Goal: Task Accomplishment & Management: Manage account settings

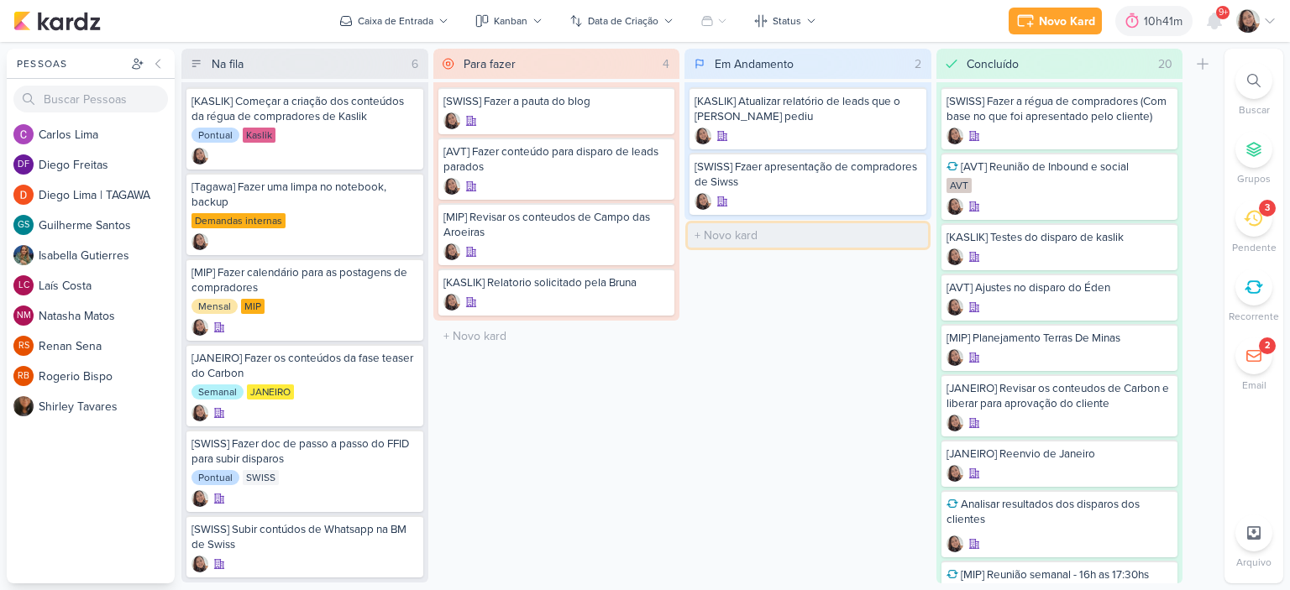
click at [736, 234] on input "text" at bounding box center [808, 235] width 240 height 24
type input "/ - Éden[AVT[] Disparo do dia"
click at [831, 244] on div at bounding box center [807, 252] width 227 height 17
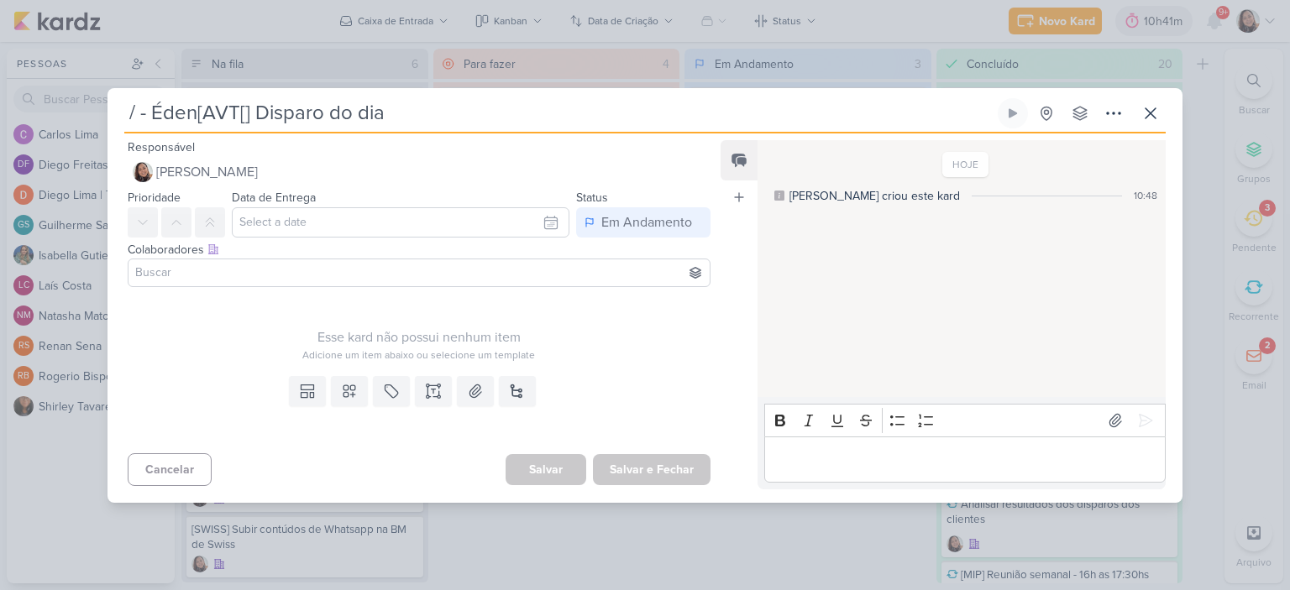
click at [248, 112] on input "/ - Éden[AVT[] Disparo do dia" at bounding box center [559, 113] width 870 height 30
type input "[ Disparo do dia"
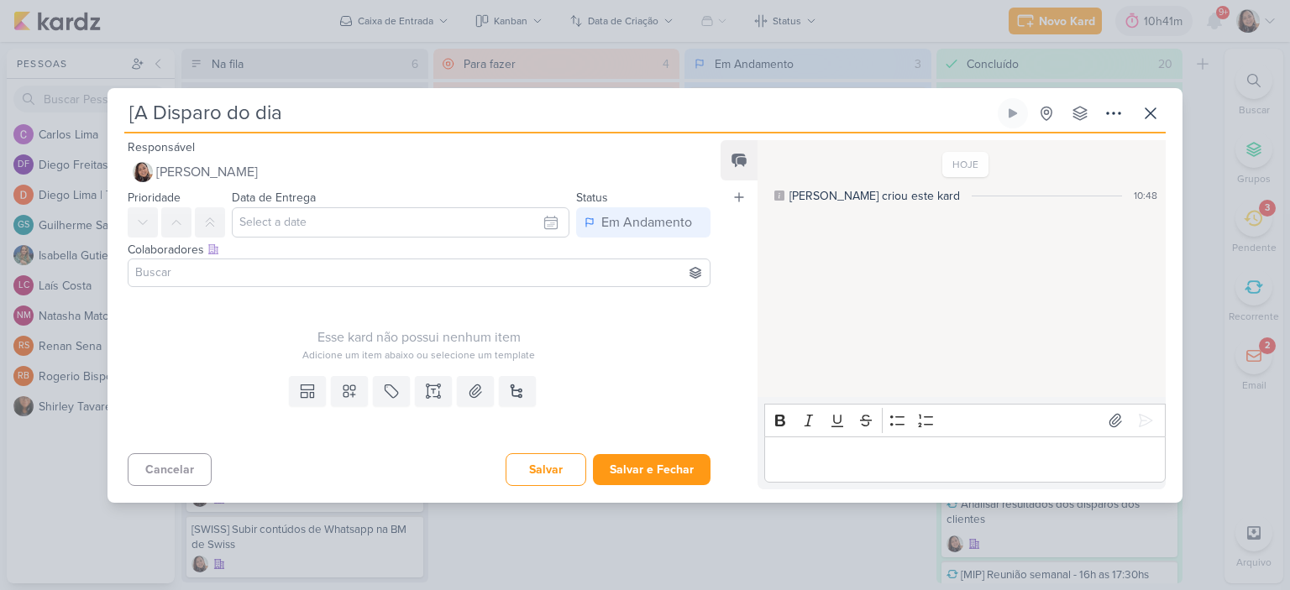
type input "[AV Disparo do dia"
type input "[AVT] Disparo do dia"
type input "/[AVT] Disparo do dia"
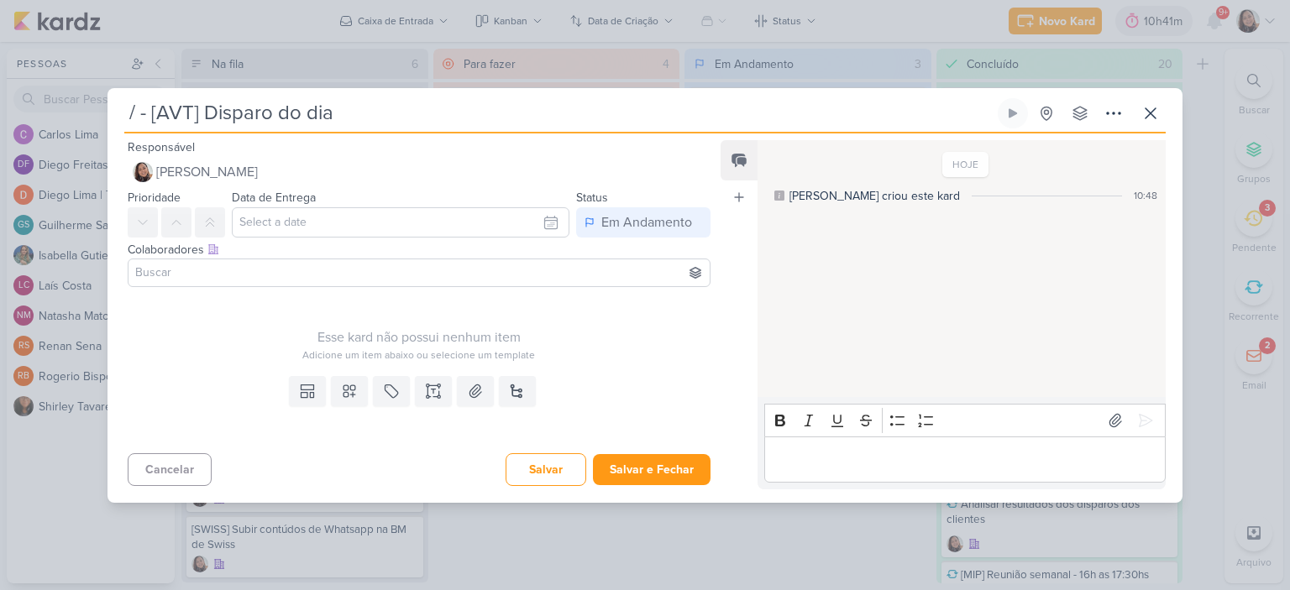
type input "/ - é[AVT] Disparo do dia"
type input "/ - éDE[AVT] Disparo do dia"
type input "/ - éDEN[AVT] Disparo do dia"
type input "[AVT] Disparo do dia"
type input "[AVT] Disparo do dia -"
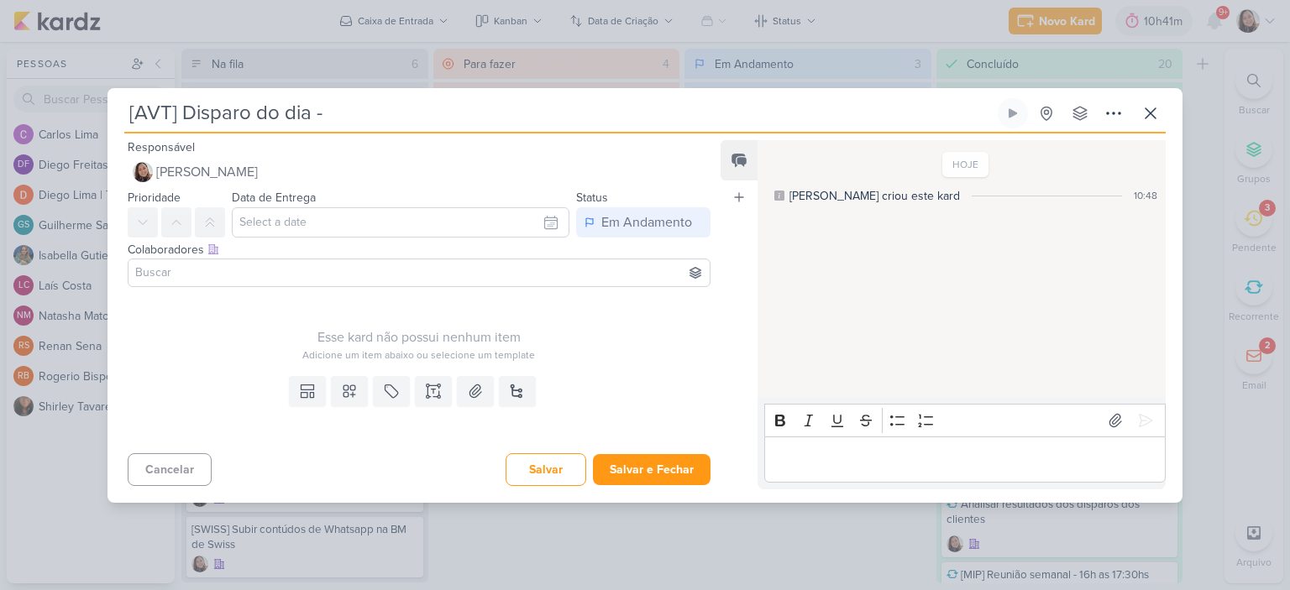
type input "[AVT] Disparo do dia - É"
type input "[AVT] Disparo do dia - Éden"
click at [537, 225] on input "text" at bounding box center [401, 222] width 338 height 30
click at [488, 354] on div "18" at bounding box center [494, 359] width 26 height 25
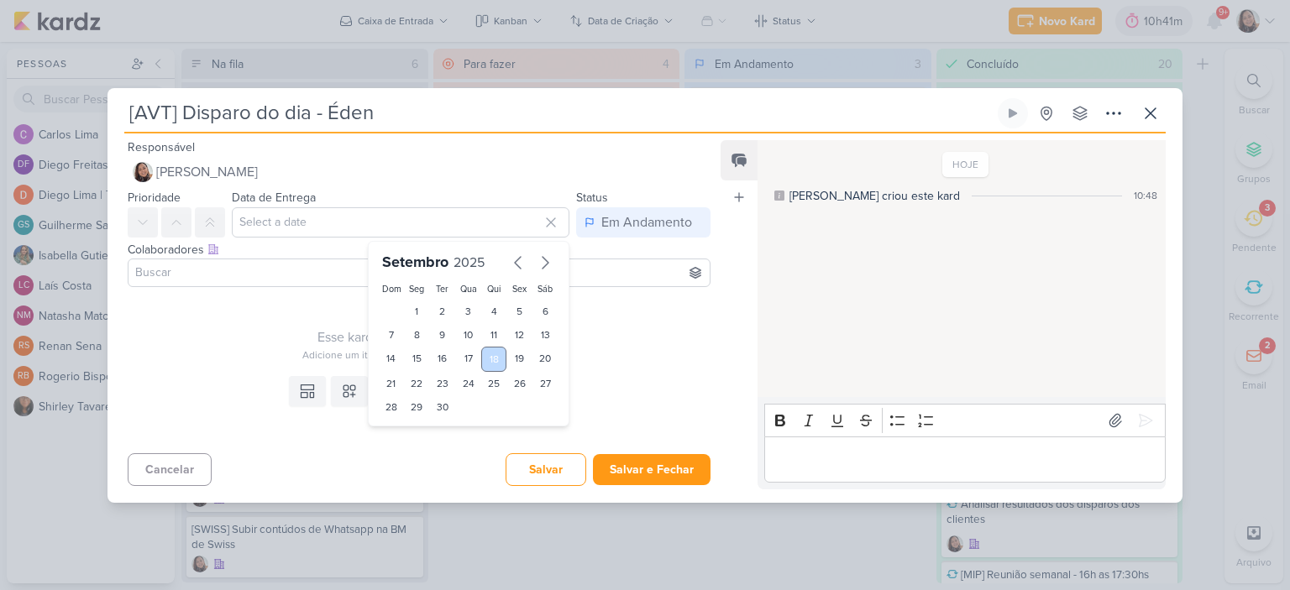
type input "18 de setembro de 2025 às 23:59"
click at [634, 315] on div "Esse kard não possui nenhum item Adicione um item abaixo ou selecione um templa…" at bounding box center [419, 328] width 583 height 69
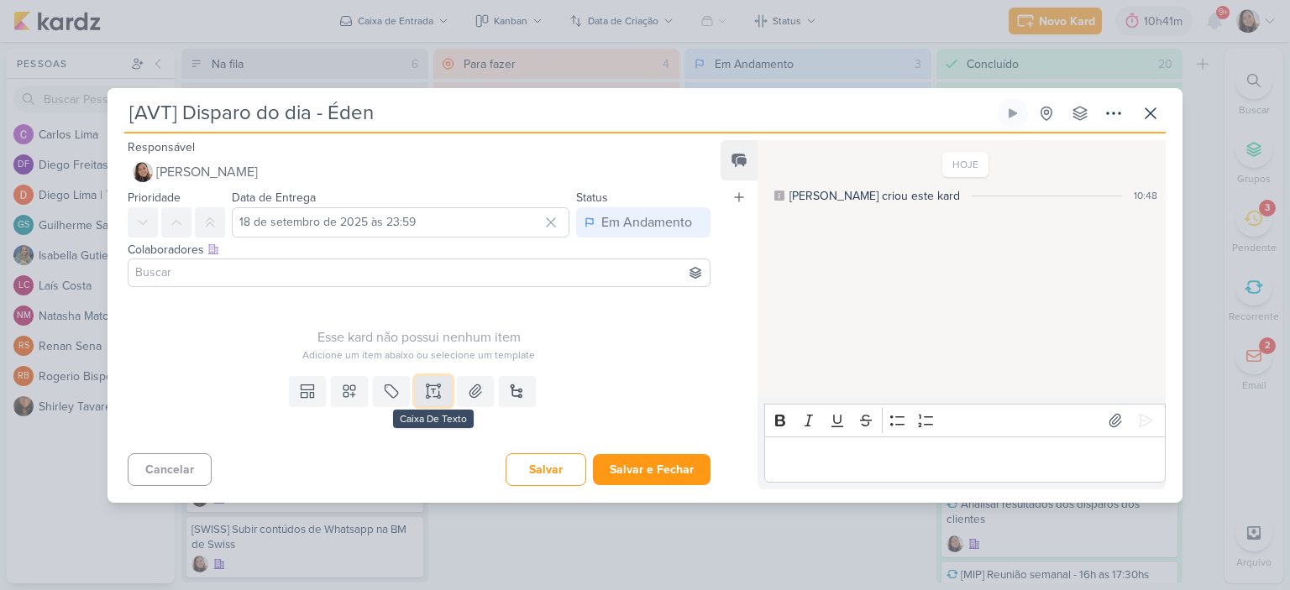
click at [429, 399] on button at bounding box center [433, 391] width 37 height 30
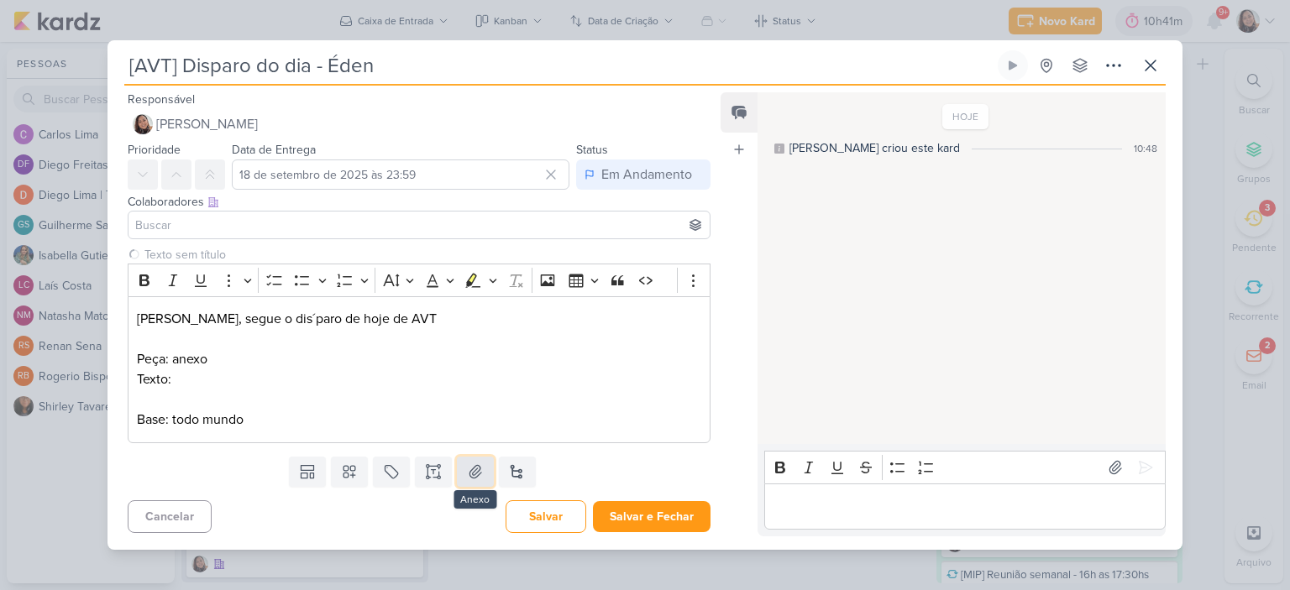
click at [467, 462] on button at bounding box center [475, 472] width 37 height 30
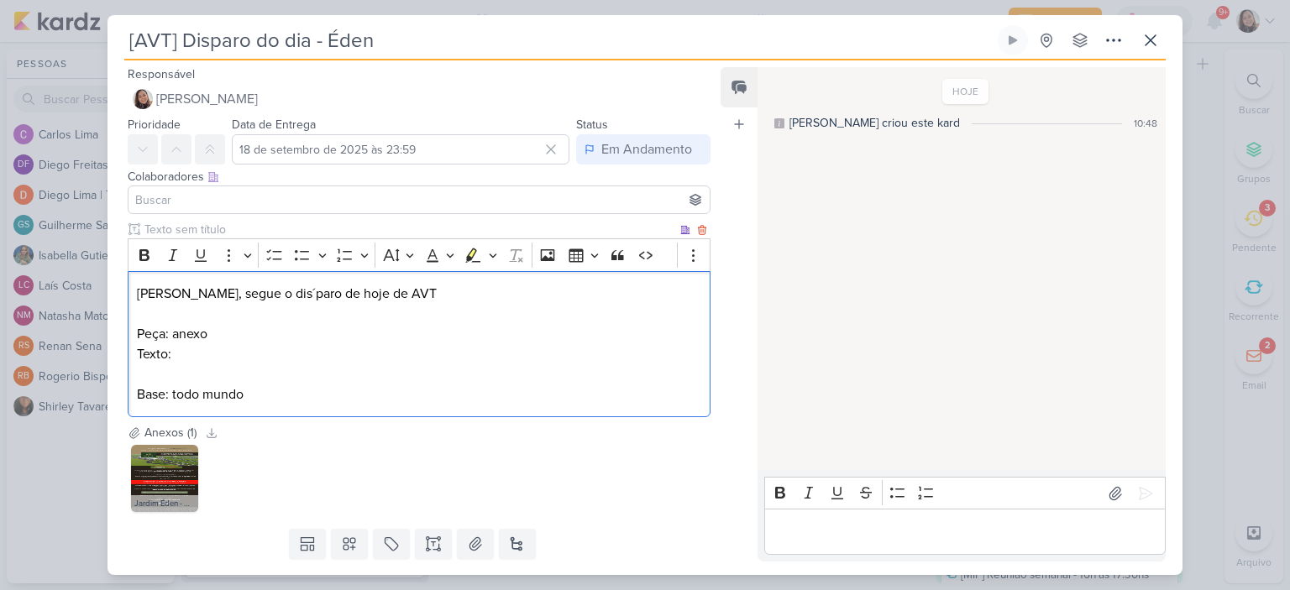
click at [280, 351] on p "Texto:" at bounding box center [419, 354] width 564 height 20
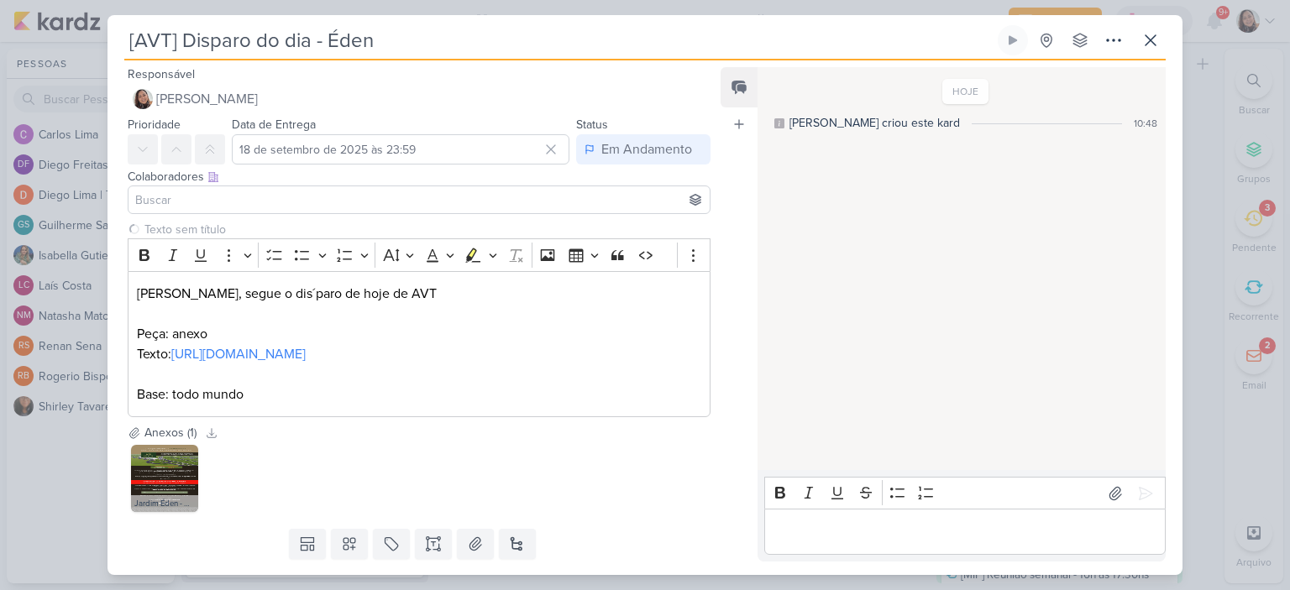
click at [390, 200] on input at bounding box center [419, 200] width 574 height 20
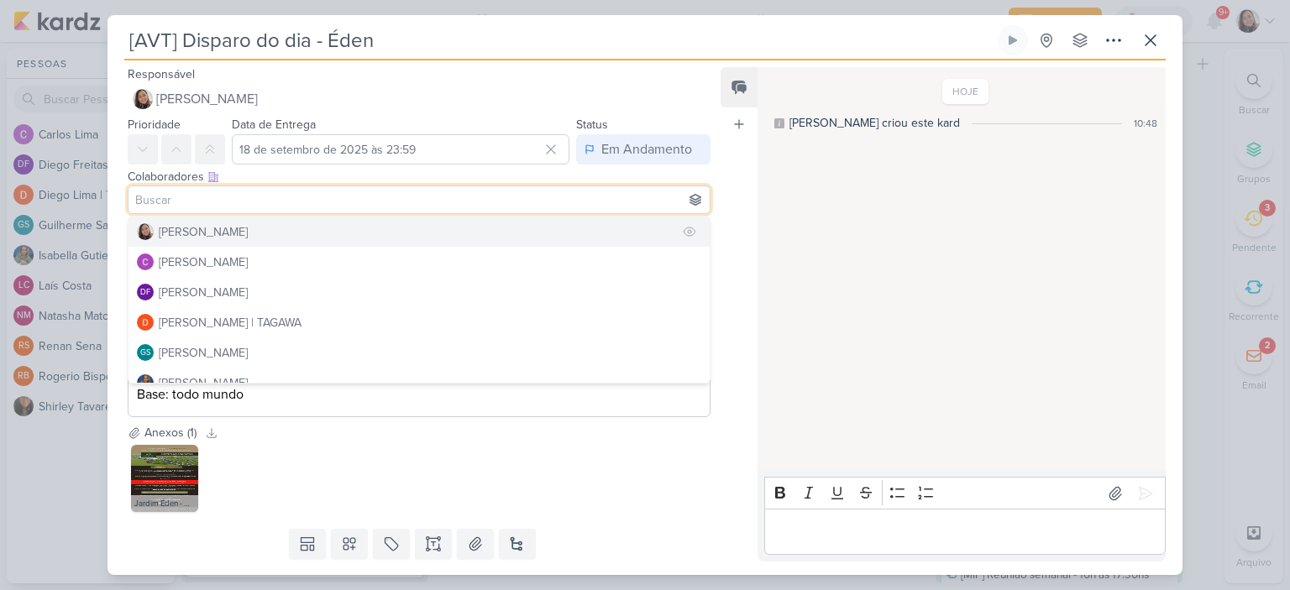
click at [242, 236] on div "[PERSON_NAME]" at bounding box center [203, 232] width 89 height 18
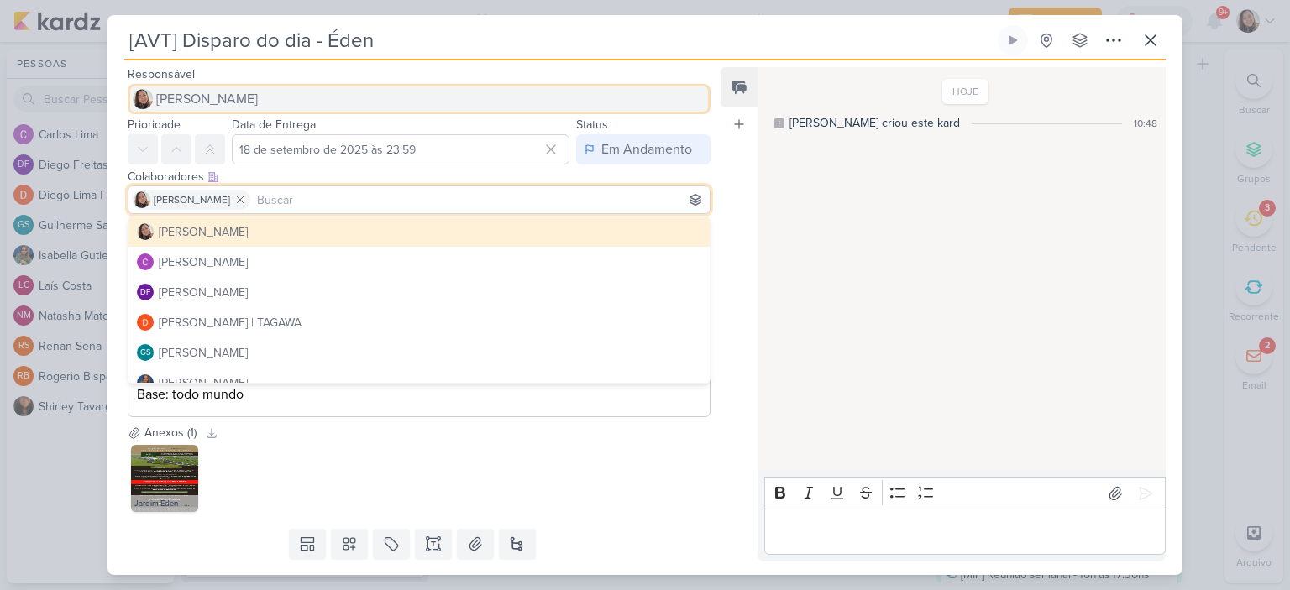
click at [249, 97] on span "[PERSON_NAME]" at bounding box center [207, 99] width 102 height 20
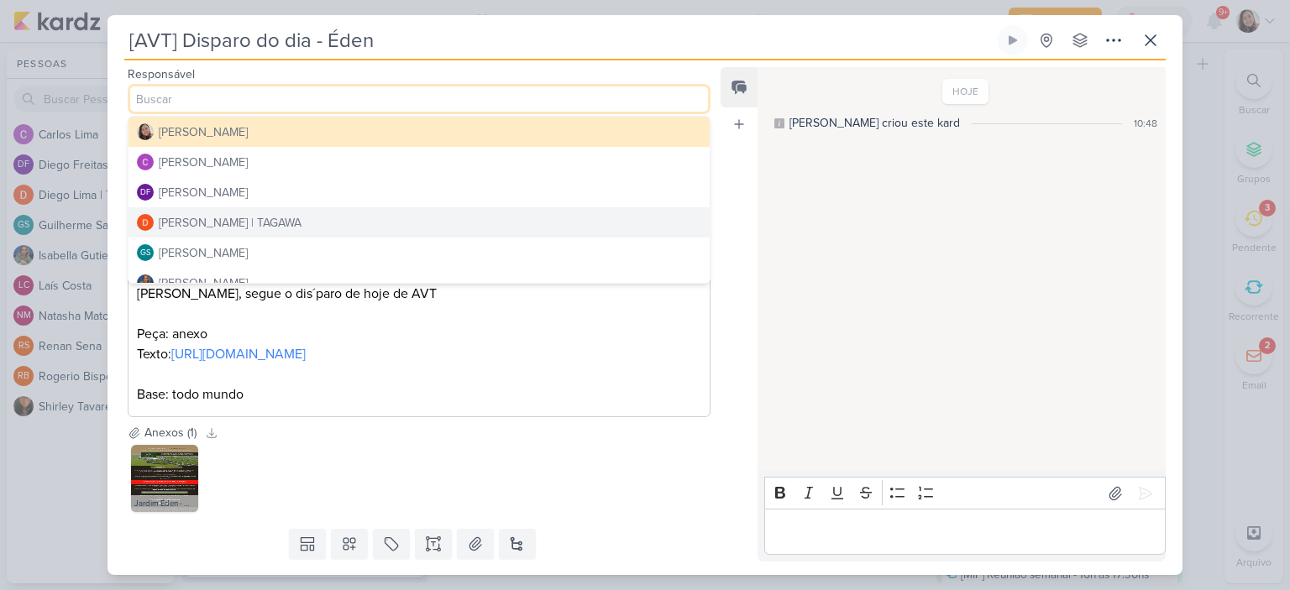
click at [231, 219] on div "[PERSON_NAME] | TAGAWA" at bounding box center [230, 223] width 143 height 18
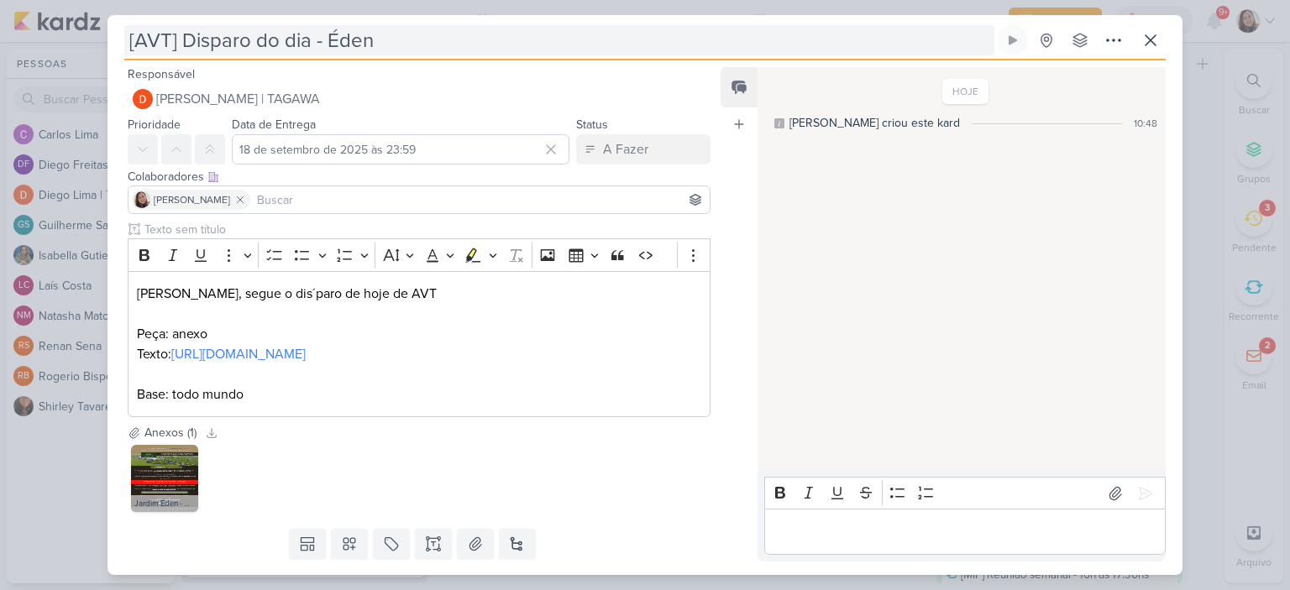
click at [492, 30] on input "[AVT] Disparo do dia - Éden" at bounding box center [559, 40] width 870 height 30
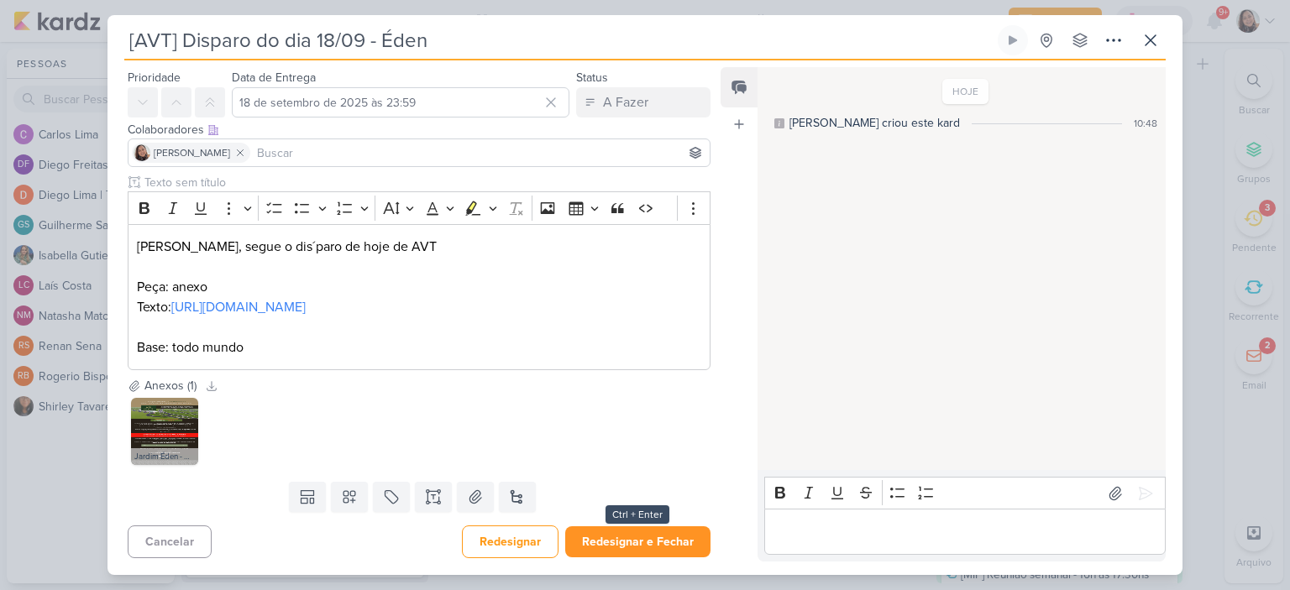
type input "[AVT] Disparo do dia 18/09 - Éden"
click at [590, 537] on button "Redesignar e Fechar" at bounding box center [637, 542] width 145 height 31
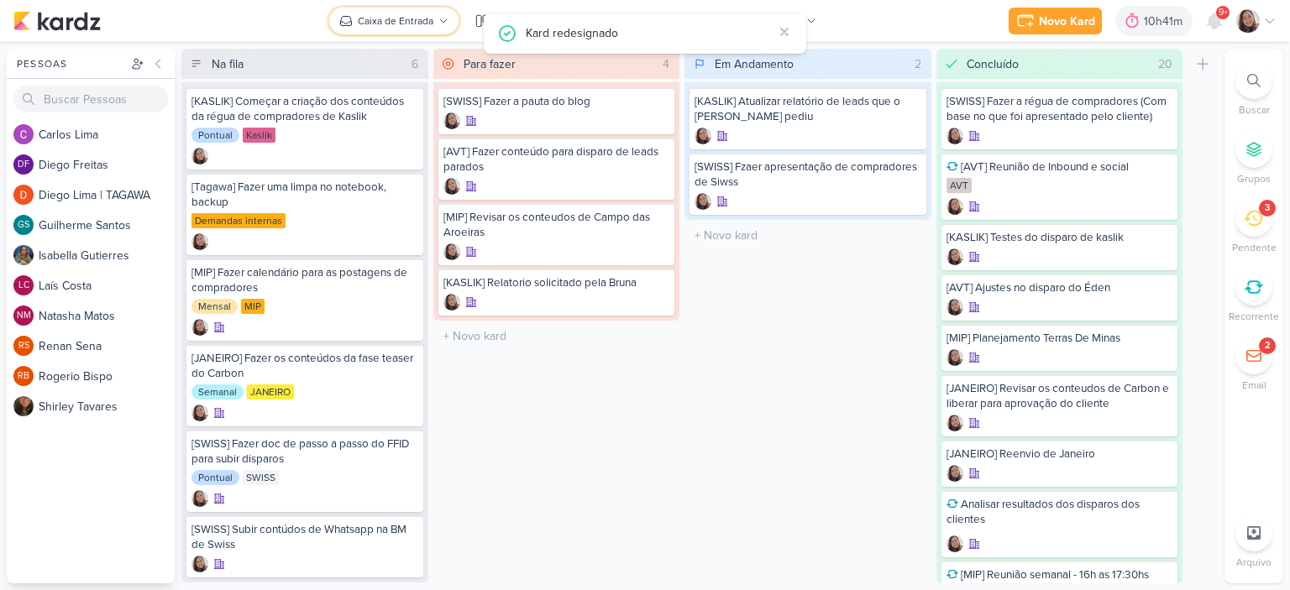
click at [385, 26] on div "Caixa de Entrada" at bounding box center [396, 20] width 76 height 15
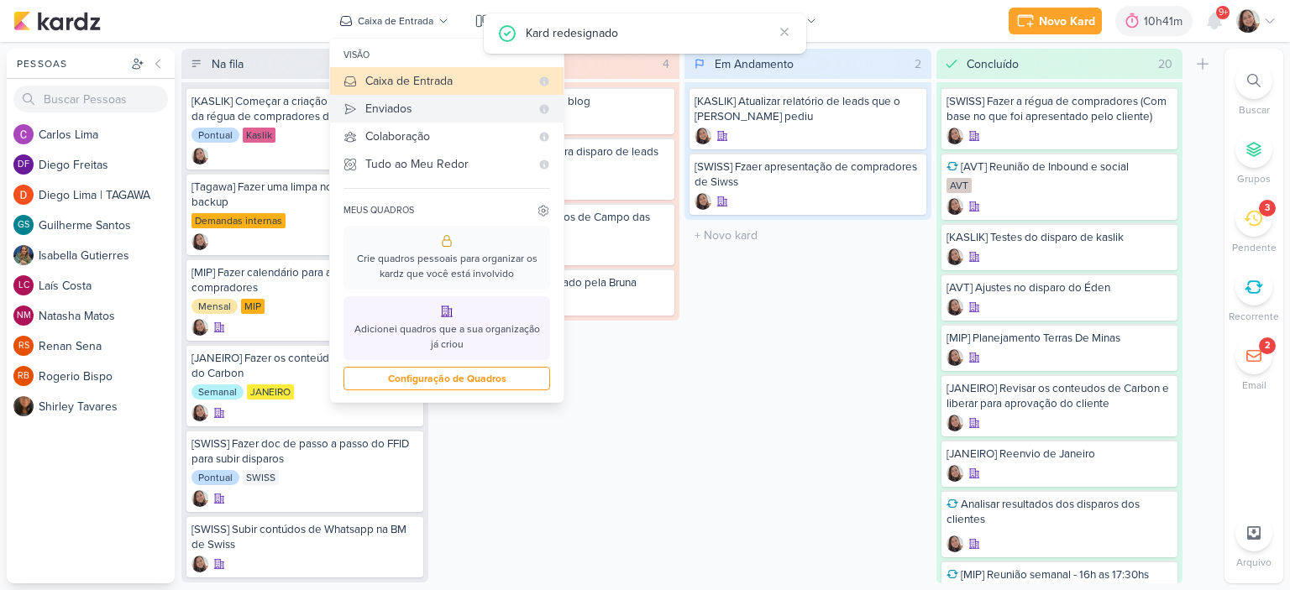
click at [398, 108] on div "Enviados" at bounding box center [447, 109] width 165 height 18
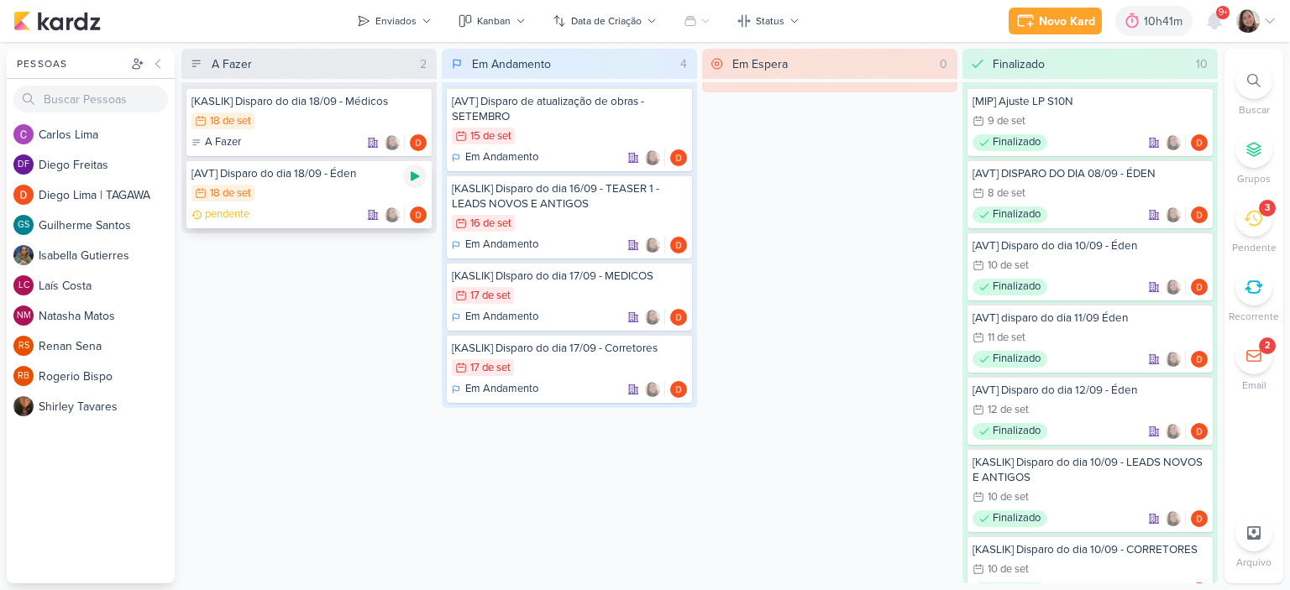
click at [412, 170] on icon at bounding box center [414, 176] width 13 height 13
click at [399, 19] on div "Enviados" at bounding box center [395, 20] width 41 height 15
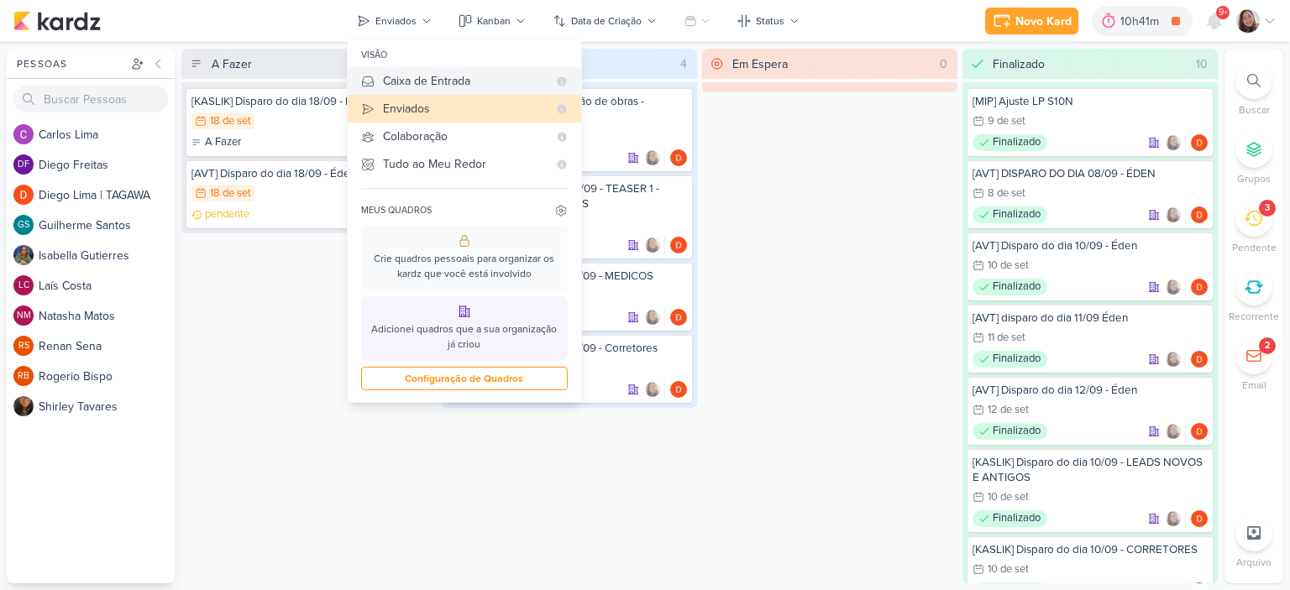
click at [406, 80] on div "Caixa de Entrada" at bounding box center [465, 81] width 165 height 18
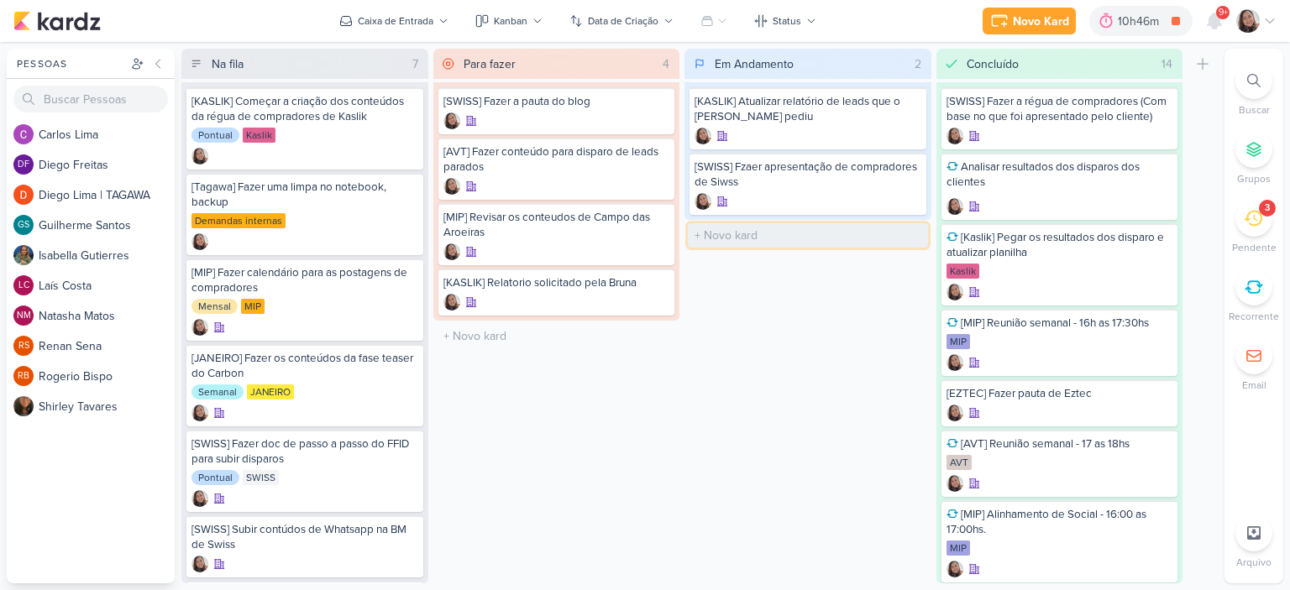
click at [736, 230] on input "text" at bounding box center [808, 235] width 240 height 24
type input "k"
type input "[KASLIK] Disparo do dia 18/09 - LEADS NOVOS E ANTIGOS"
click at [1271, 19] on icon at bounding box center [1269, 20] width 13 height 13
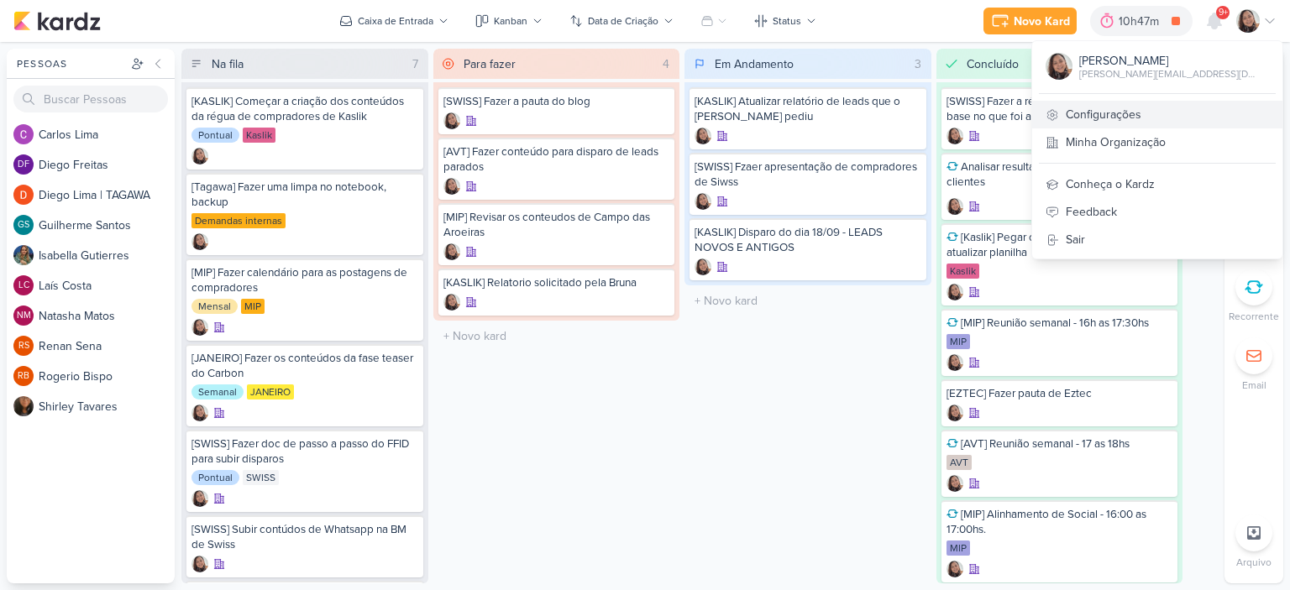
click at [1169, 113] on link "Configurações" at bounding box center [1157, 115] width 250 height 28
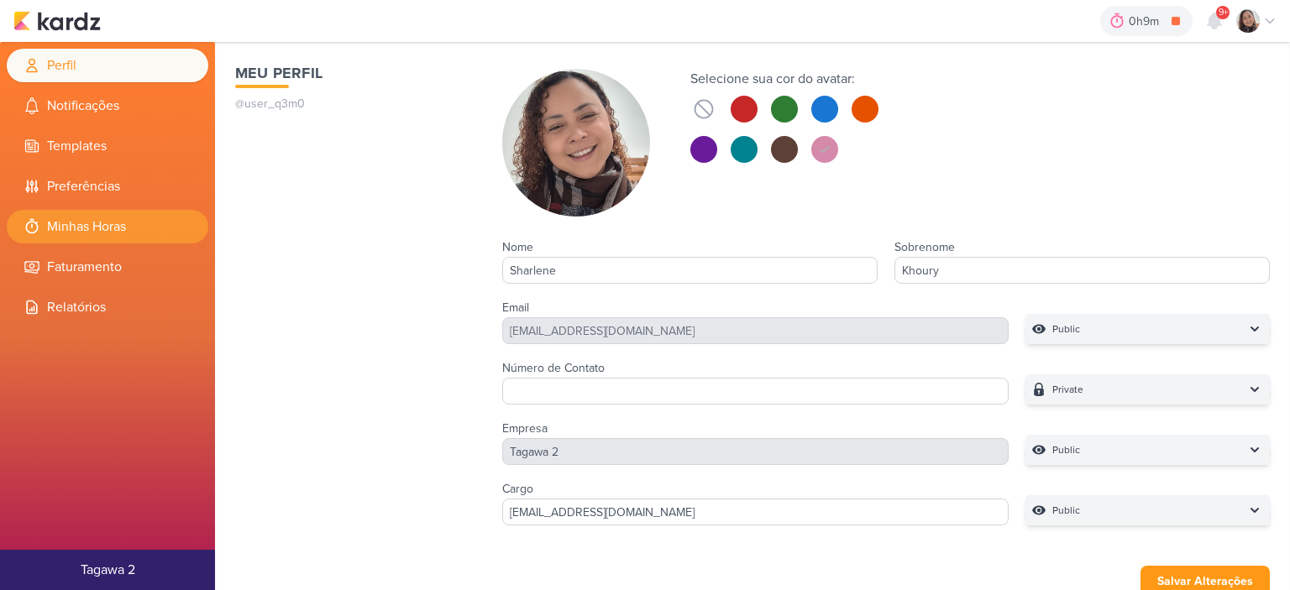
click at [104, 225] on li "Minhas Horas" at bounding box center [108, 227] width 202 height 34
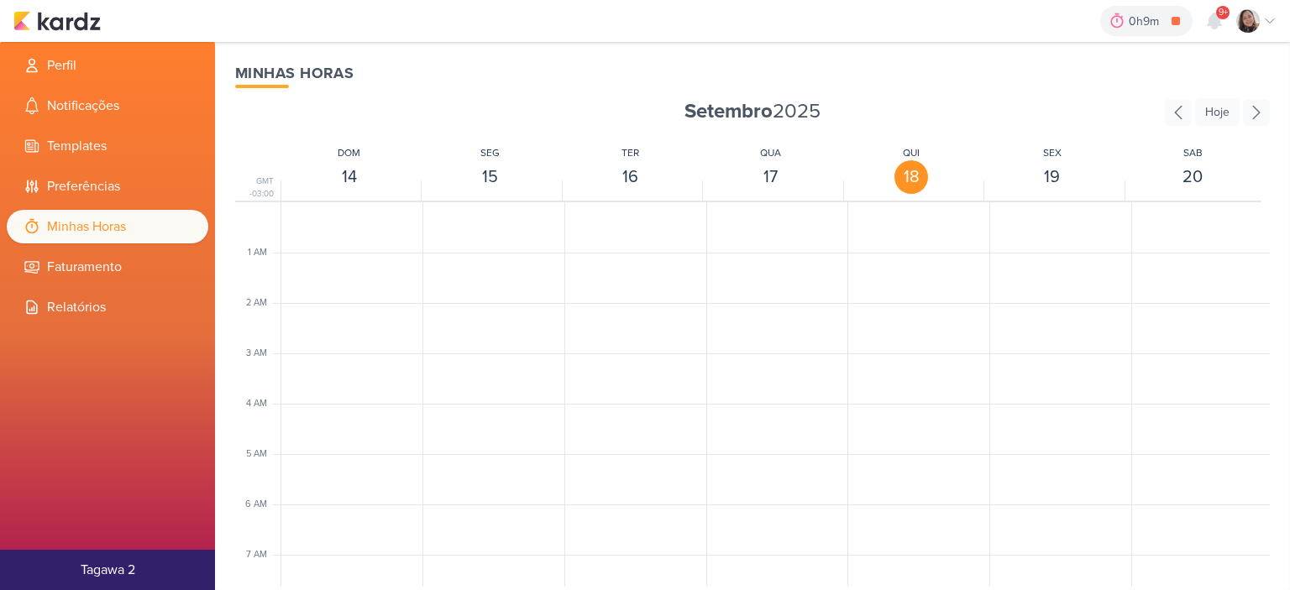
scroll to position [396, 0]
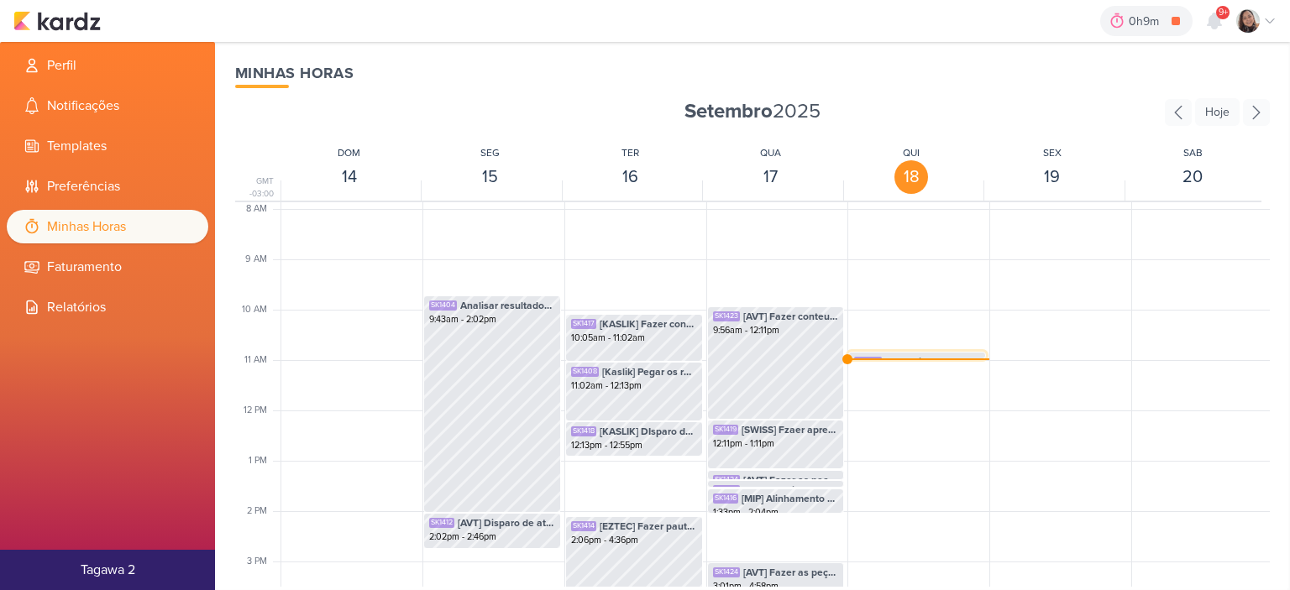
click at [862, 359] on div "SK1430 [AVT] Disparo do dia 18/09 - Éden" at bounding box center [917, 361] width 126 height 15
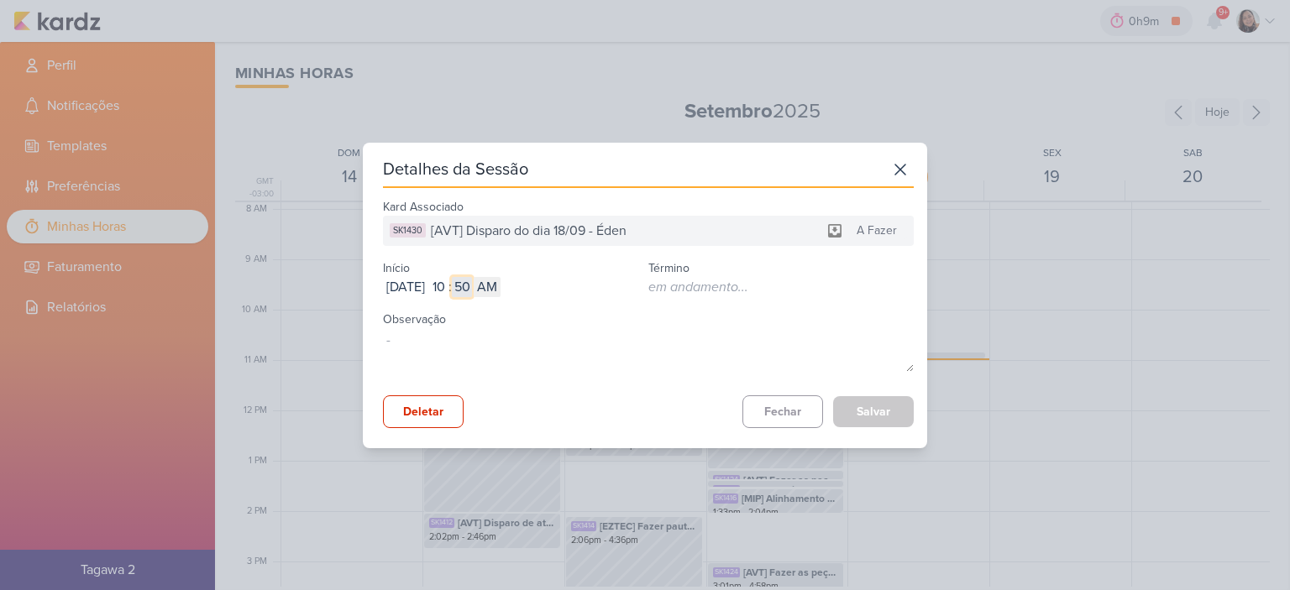
click at [472, 281] on input "50" at bounding box center [462, 287] width 20 height 20
type input "38"
click at [842, 417] on button "Salvar" at bounding box center [873, 411] width 81 height 31
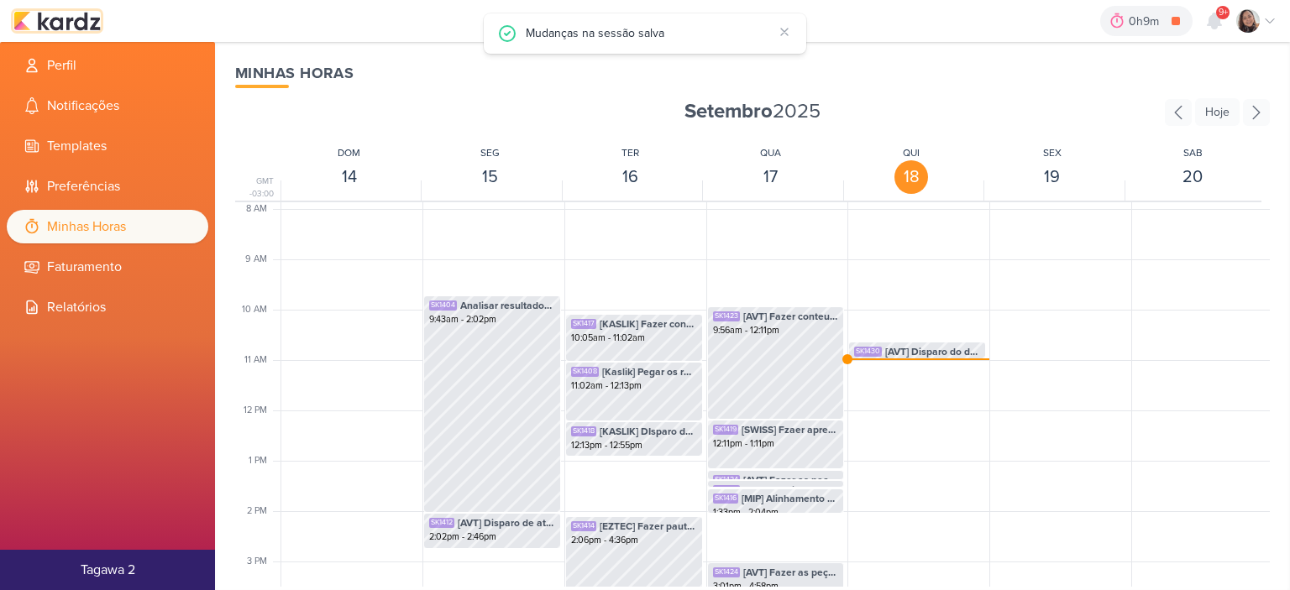
click at [79, 20] on img at bounding box center [56, 21] width 87 height 20
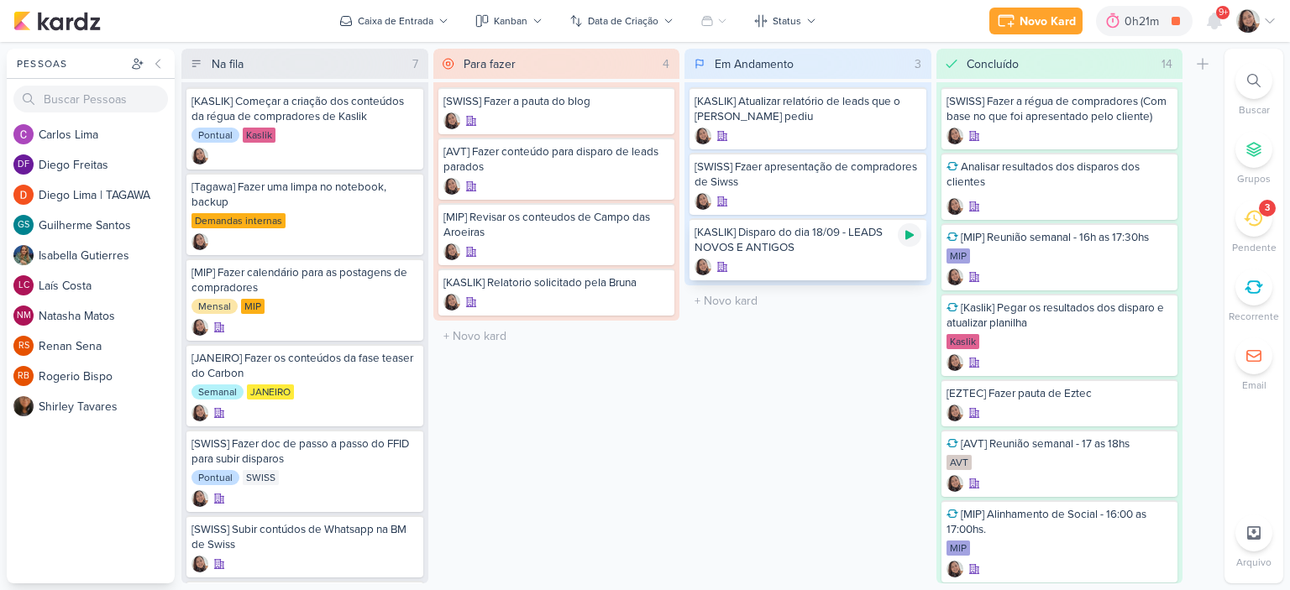
click at [907, 231] on icon at bounding box center [909, 235] width 8 height 9
click at [803, 246] on div "[KASLIK] Disparo do dia 18/09 - LEADS NOVOS E ANTIGOS" at bounding box center [807, 240] width 227 height 30
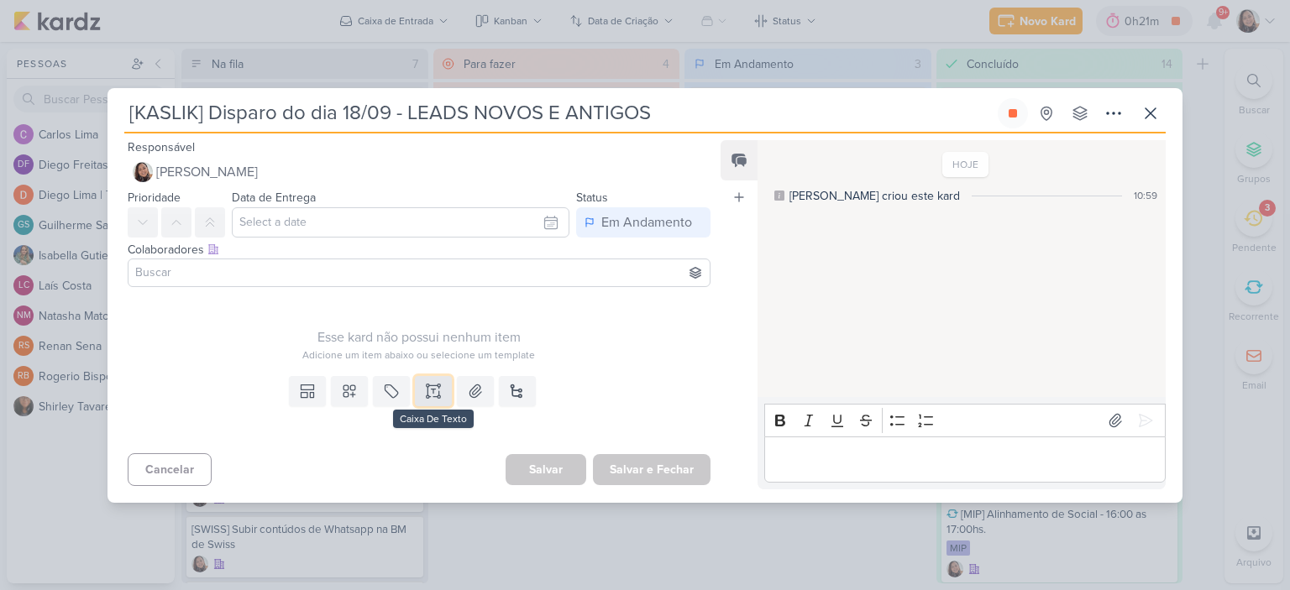
click at [426, 386] on icon at bounding box center [433, 391] width 17 height 17
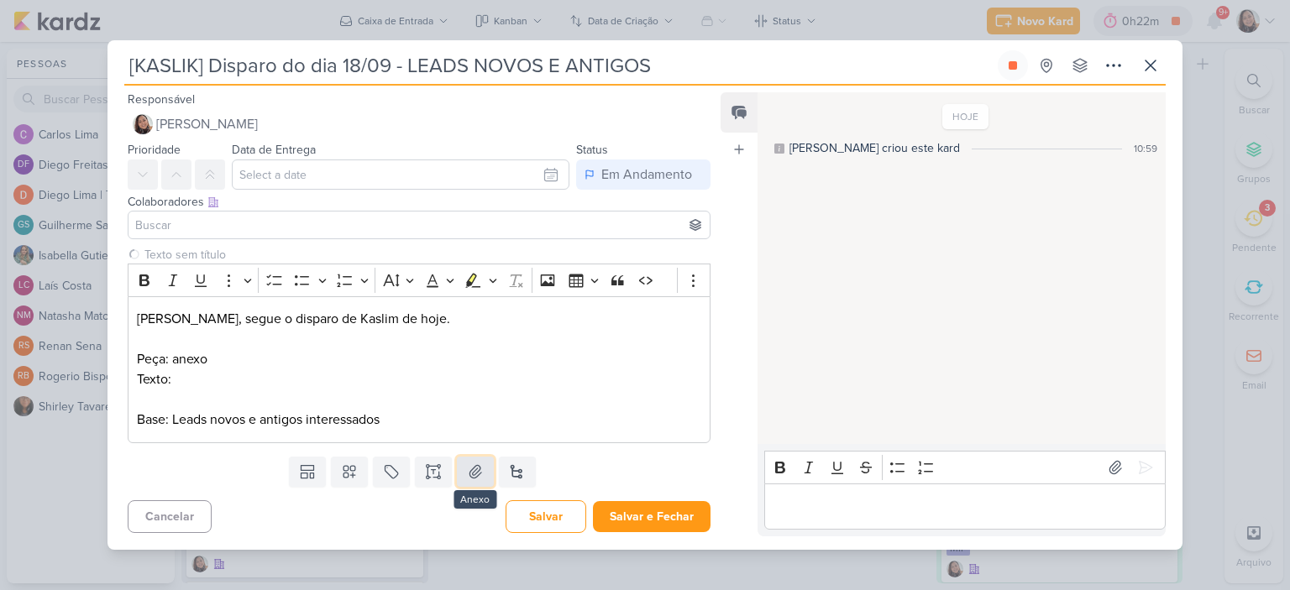
click at [467, 461] on button at bounding box center [475, 472] width 37 height 30
click at [317, 372] on p "Texto:" at bounding box center [419, 379] width 564 height 20
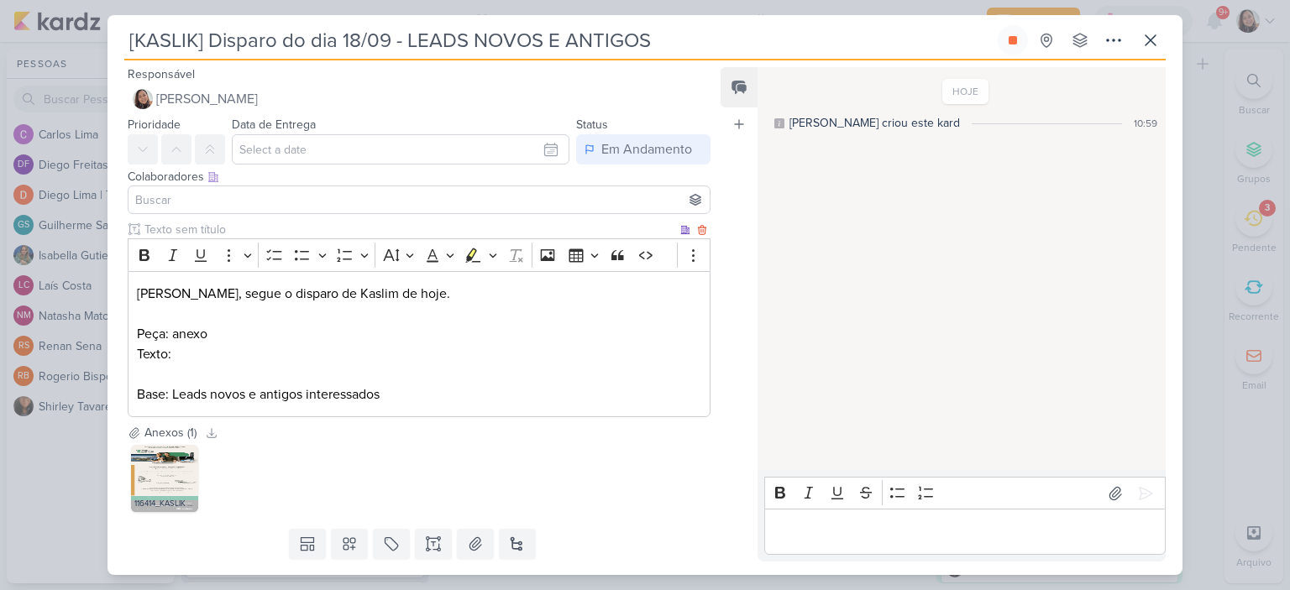
click at [423, 335] on p "Peça: anexo" at bounding box center [419, 334] width 564 height 20
click at [420, 348] on p "Texto:" at bounding box center [419, 354] width 564 height 20
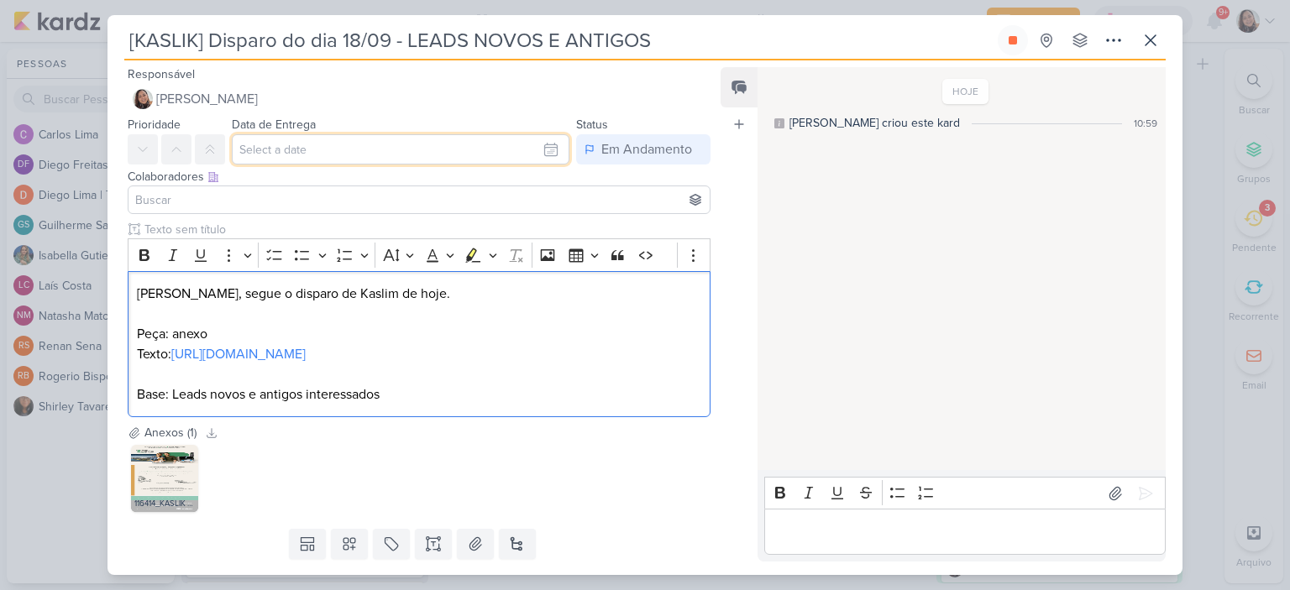
click at [548, 148] on input "text" at bounding box center [401, 149] width 338 height 30
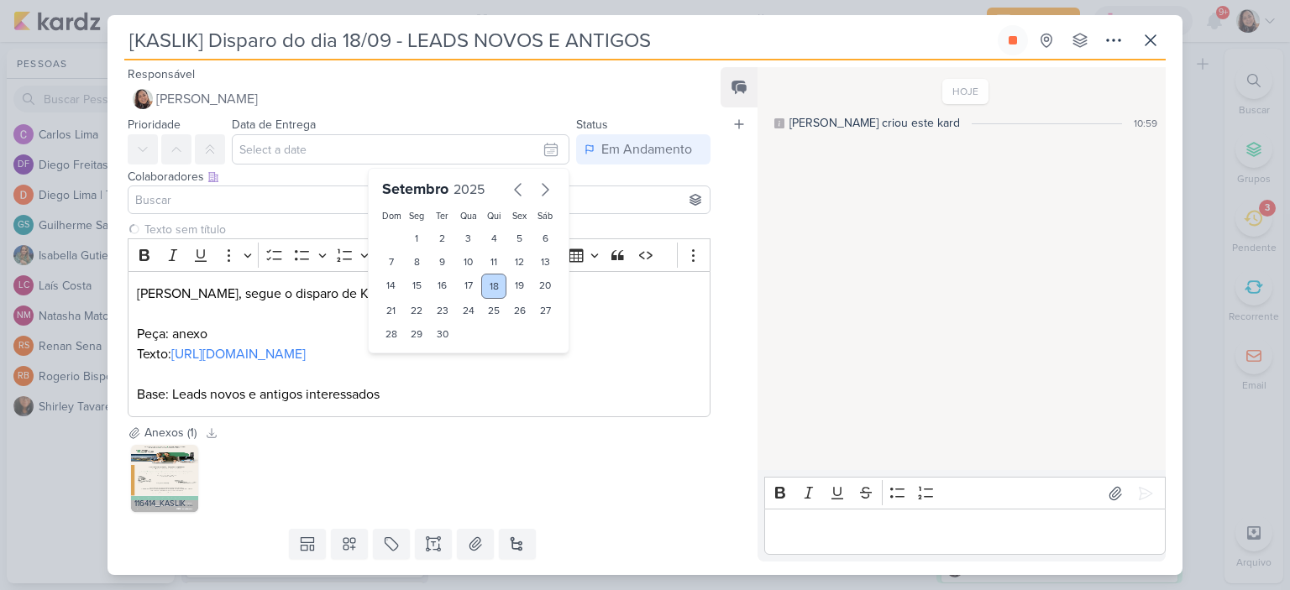
click at [487, 281] on div "18" at bounding box center [494, 286] width 26 height 25
type input "18 de setembro de 2025 às 23:59"
click at [215, 194] on input at bounding box center [419, 200] width 574 height 20
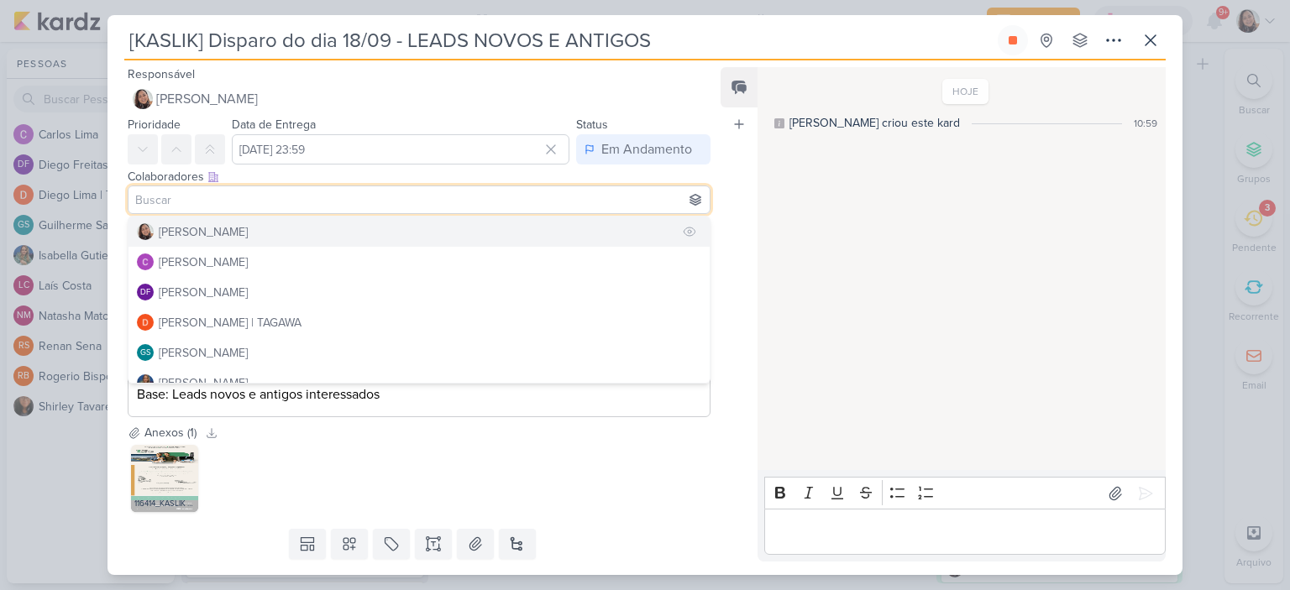
click at [209, 228] on div "[PERSON_NAME]" at bounding box center [203, 232] width 89 height 18
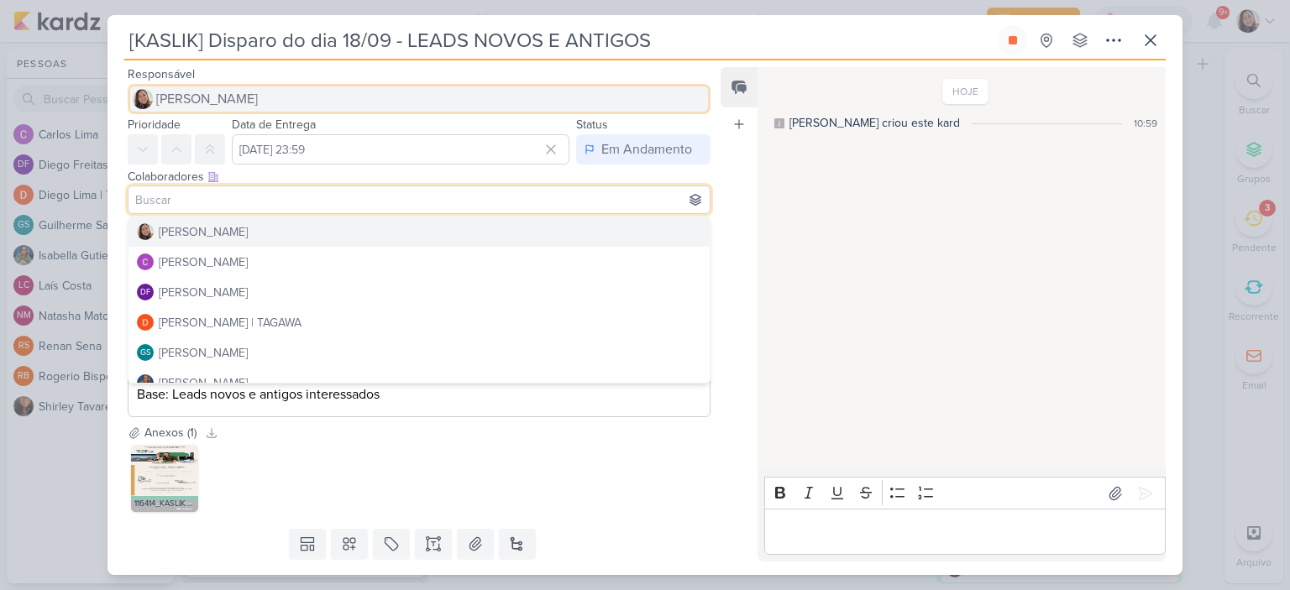
click at [185, 97] on span "[PERSON_NAME]" at bounding box center [207, 99] width 102 height 20
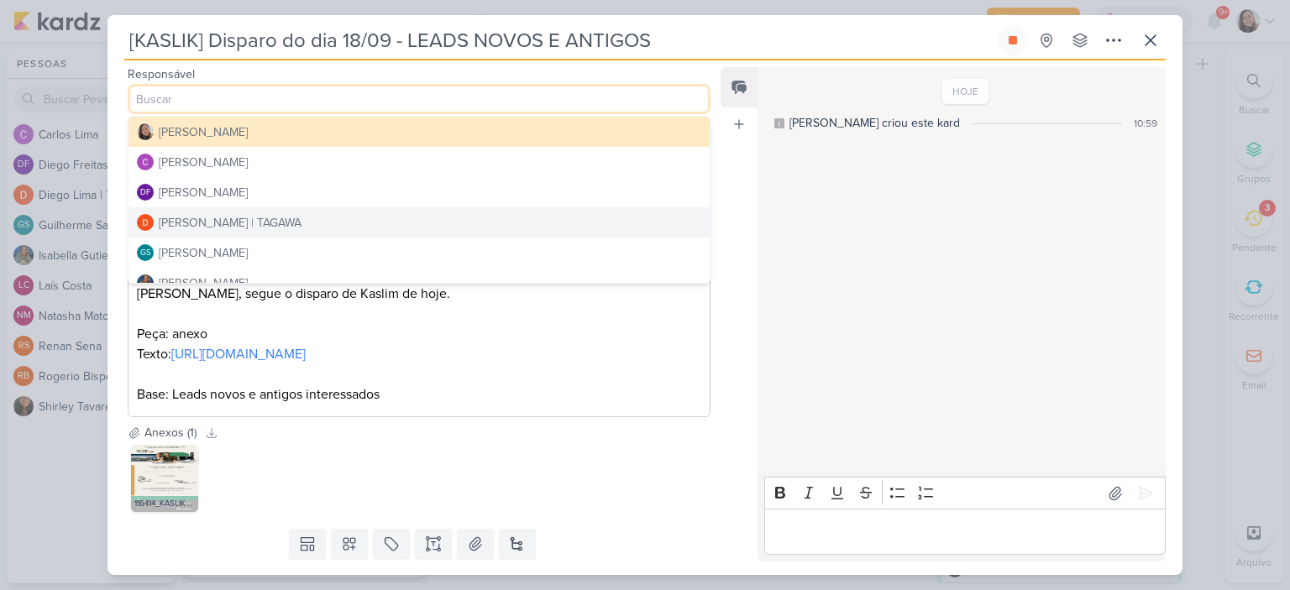
click at [196, 223] on div "[PERSON_NAME] | TAGAWA" at bounding box center [230, 223] width 143 height 18
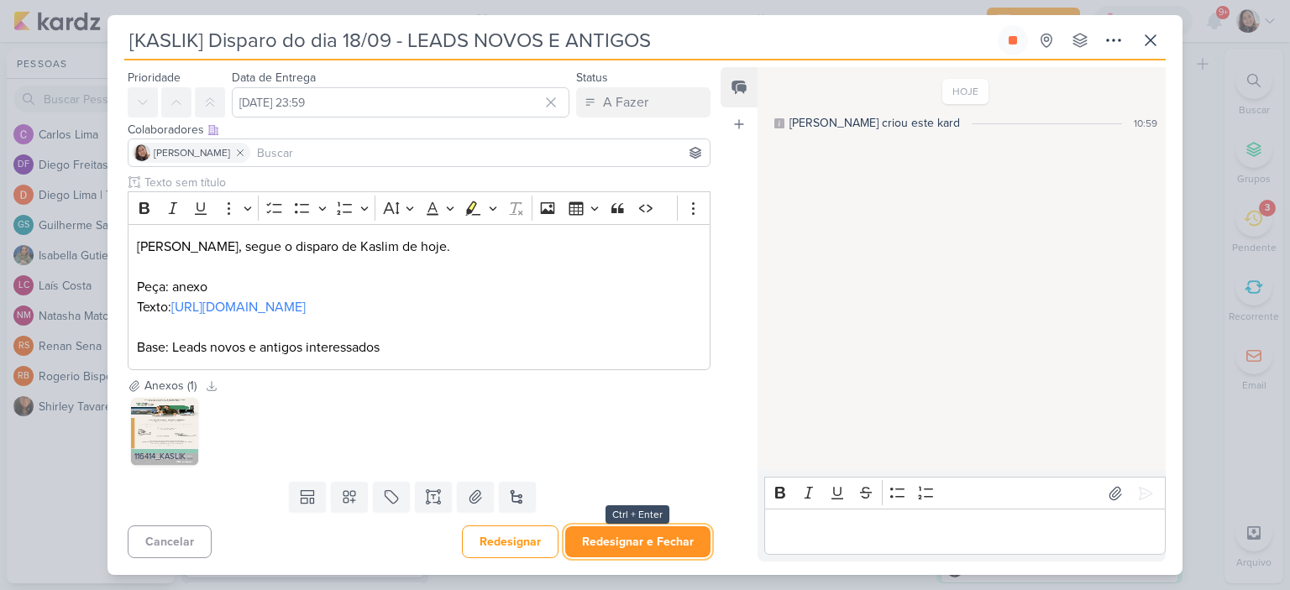
click at [625, 550] on button "Redesignar e Fechar" at bounding box center [637, 542] width 145 height 31
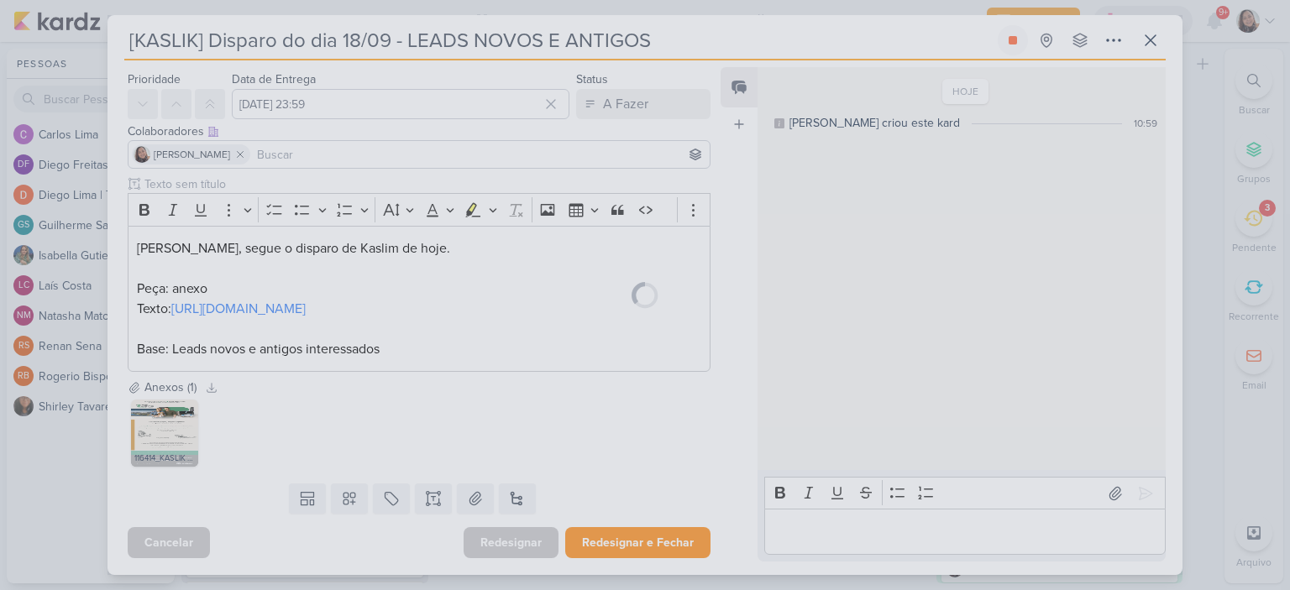
scroll to position [85, 0]
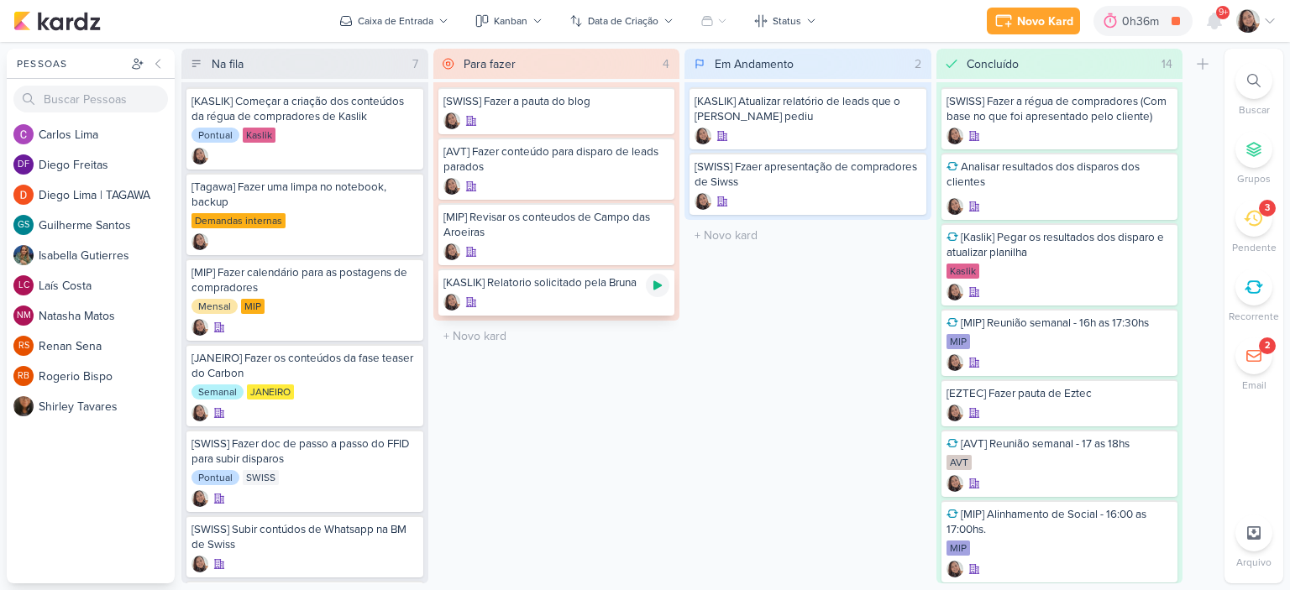
click at [652, 280] on icon at bounding box center [657, 285] width 13 height 13
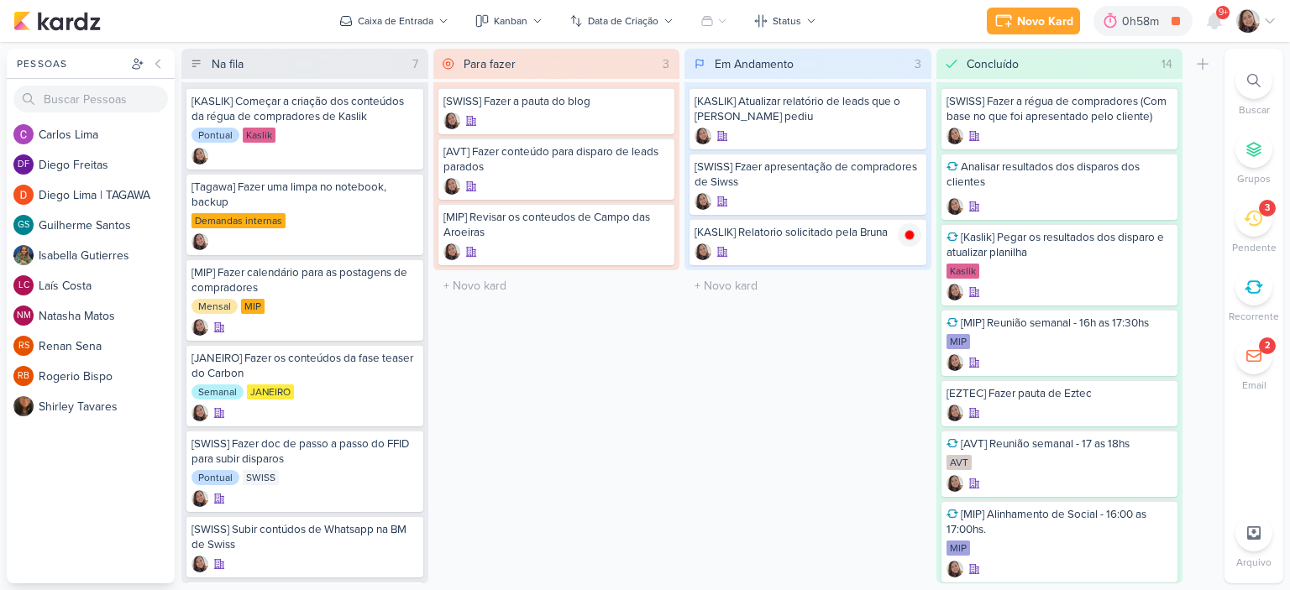
click at [1263, 19] on icon at bounding box center [1269, 20] width 13 height 13
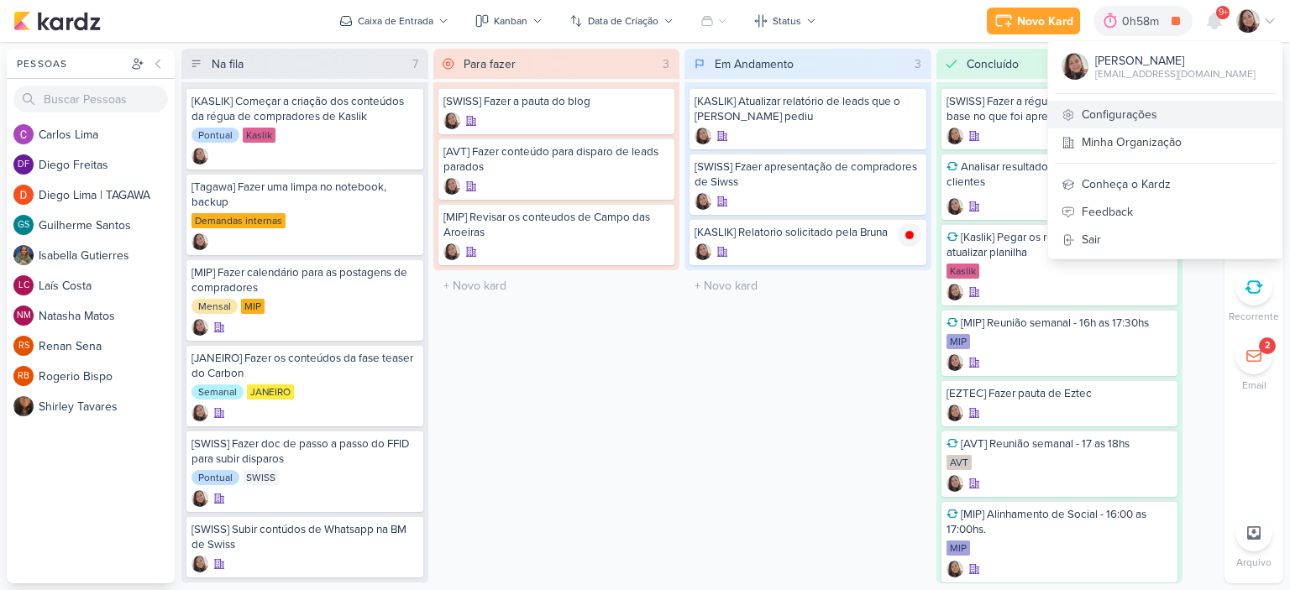
click at [1131, 117] on link "Configurações" at bounding box center [1165, 115] width 234 height 28
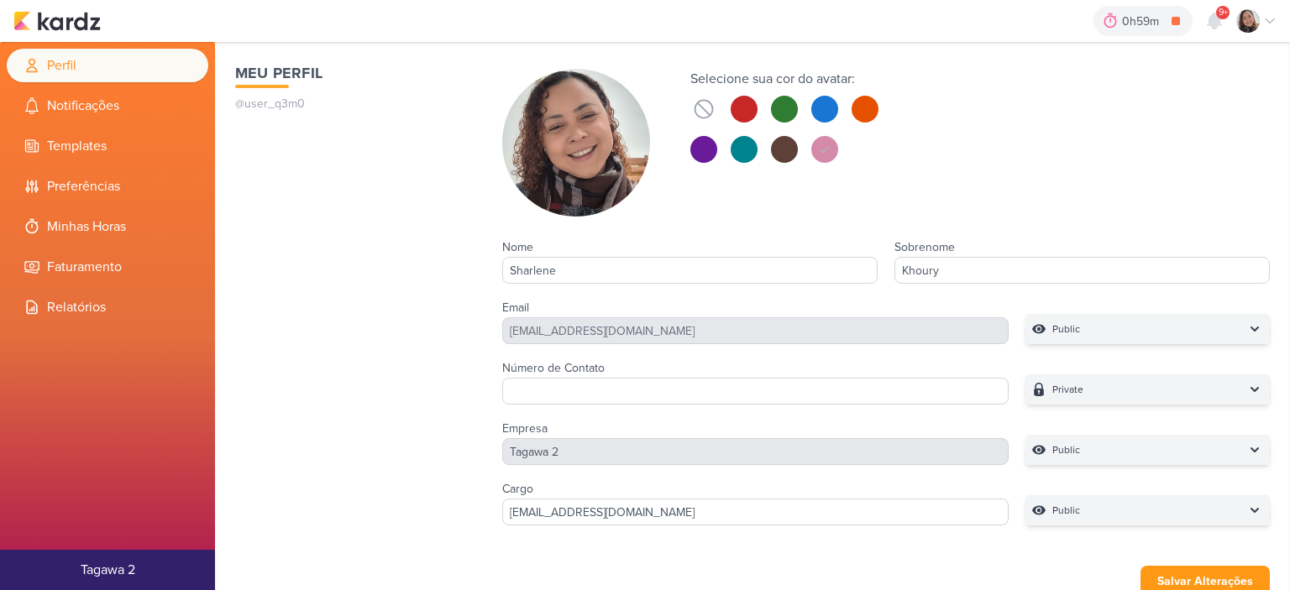
click at [91, 225] on li "Minhas Horas" at bounding box center [108, 227] width 202 height 34
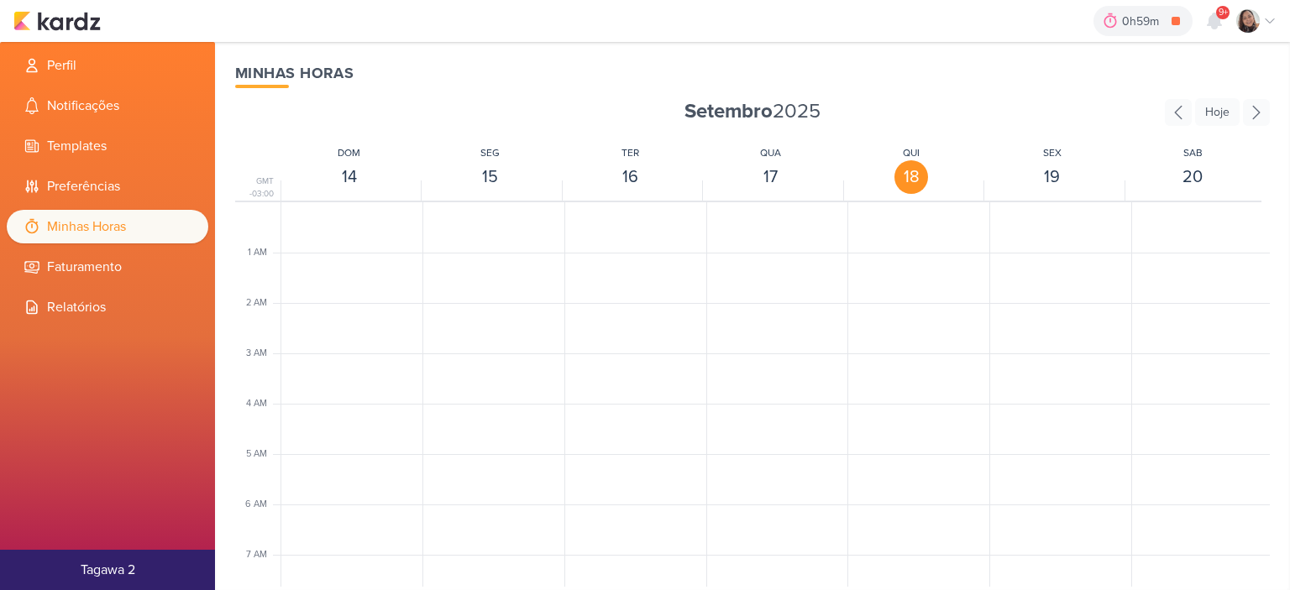
scroll to position [396, 0]
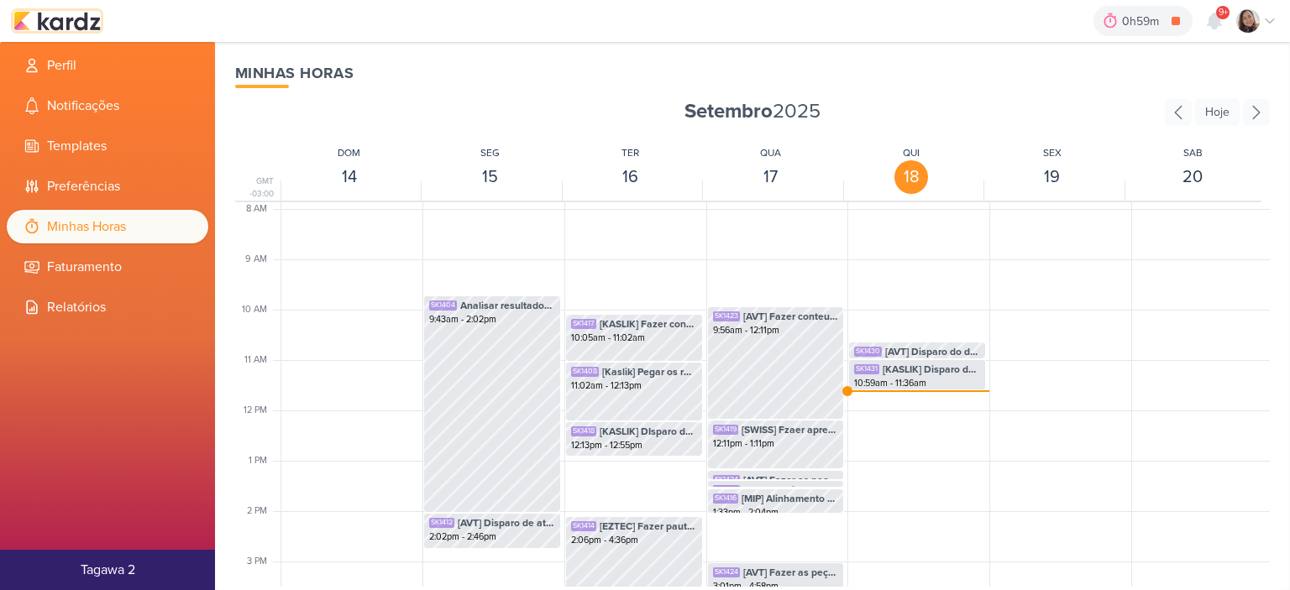
click at [72, 18] on img at bounding box center [56, 21] width 87 height 20
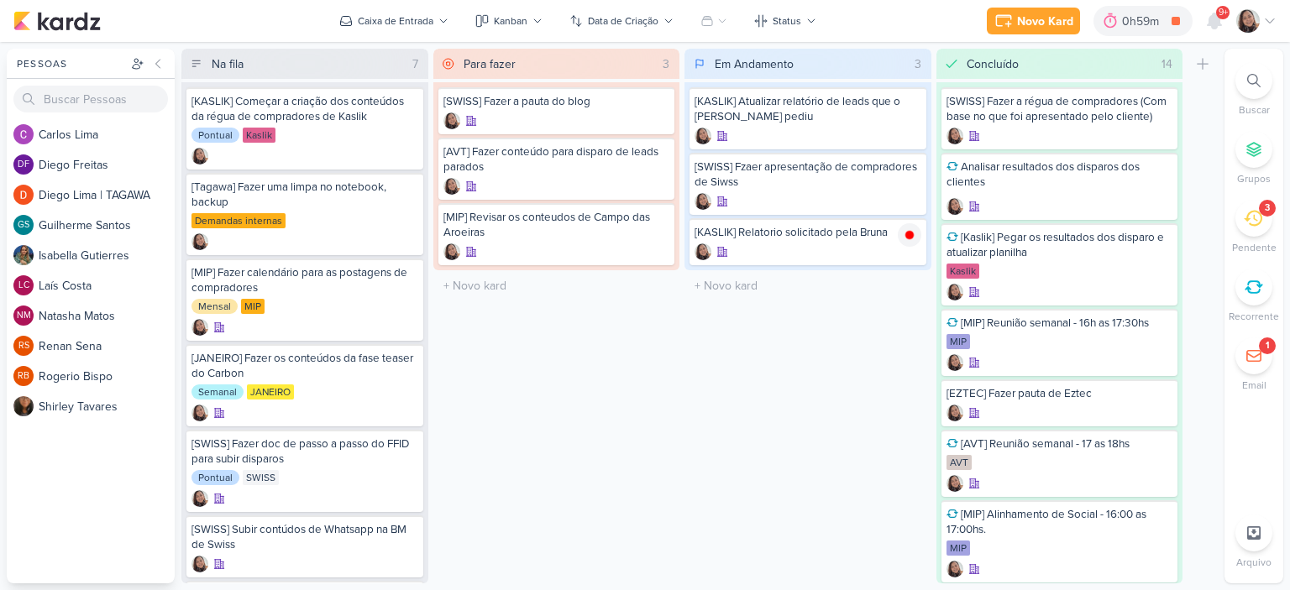
click at [1273, 21] on icon at bounding box center [1269, 20] width 13 height 13
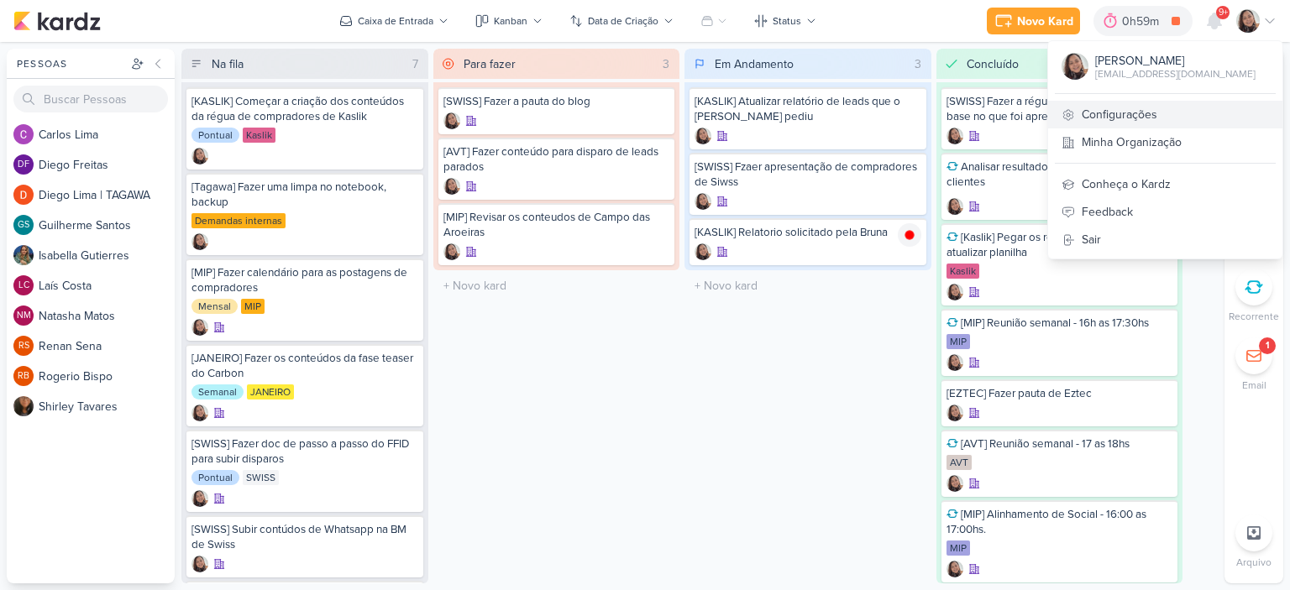
click at [1123, 107] on link "Configurações" at bounding box center [1165, 115] width 234 height 28
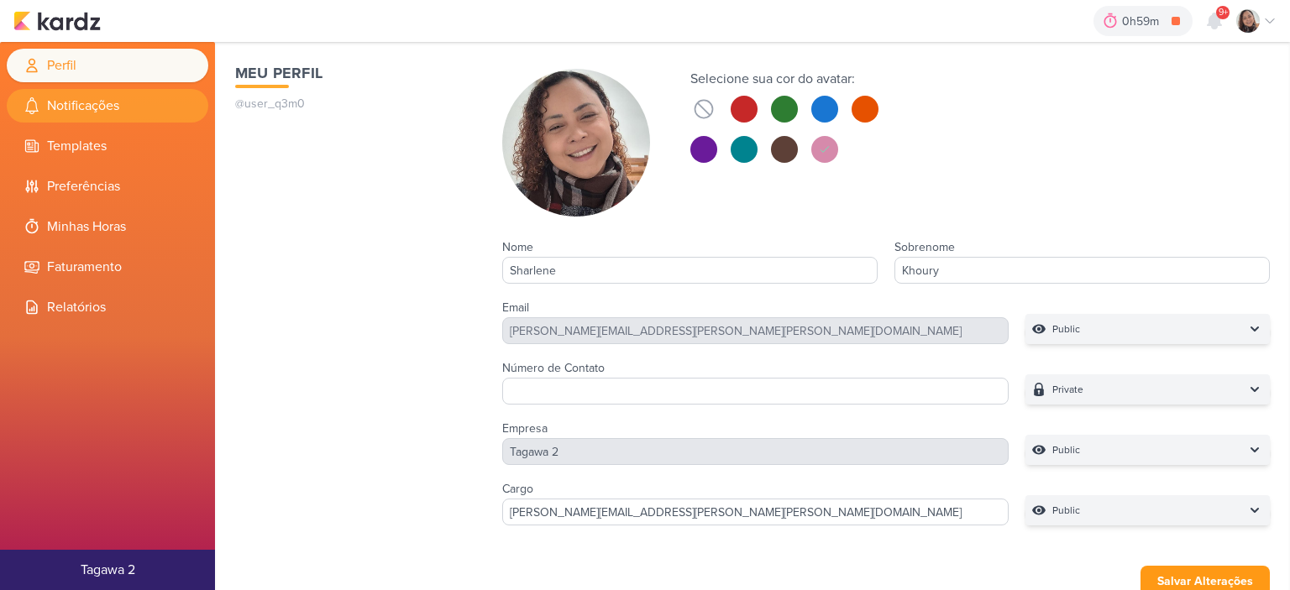
click at [98, 103] on li "Notificações" at bounding box center [108, 106] width 202 height 34
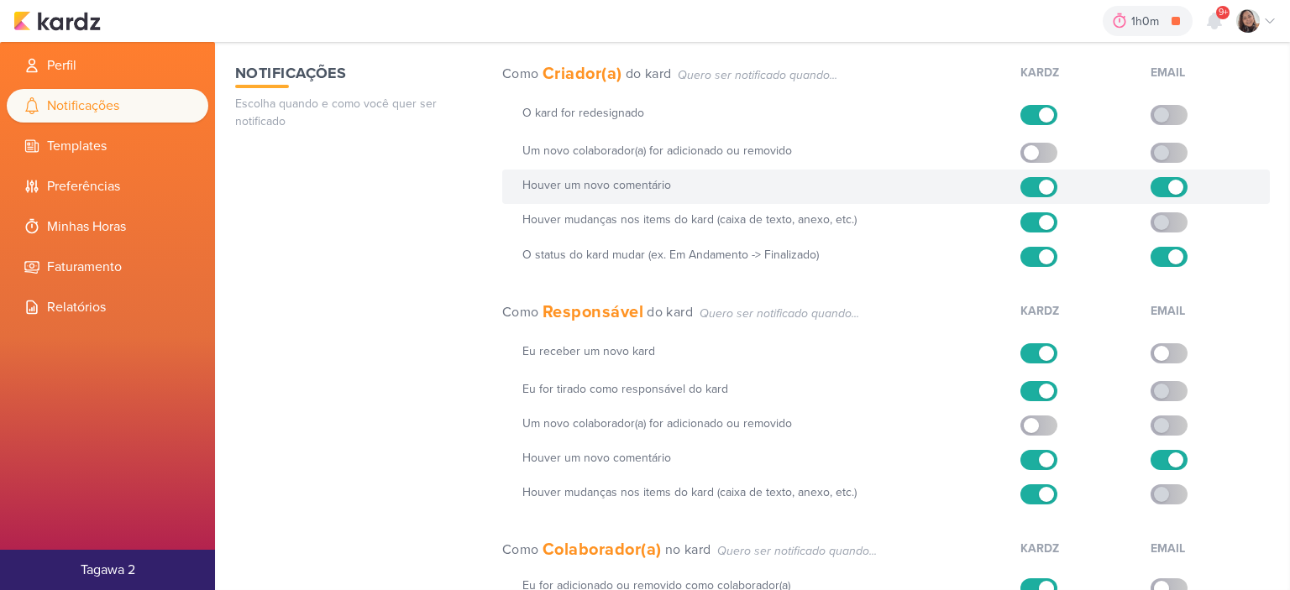
click at [1150, 189] on label at bounding box center [1168, 187] width 37 height 20
click at [1168, 189] on input "checkbox" at bounding box center [1175, 187] width 15 height 15
checkbox input "false"
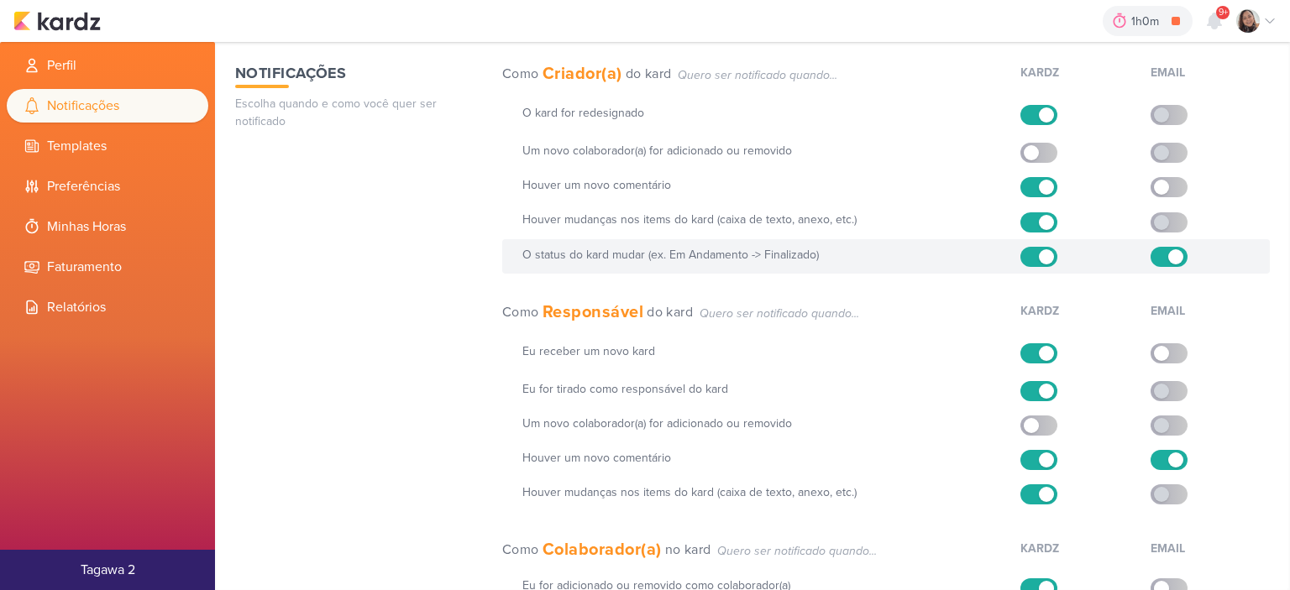
click at [1151, 258] on label at bounding box center [1168, 257] width 37 height 20
click at [1168, 258] on input "checkbox" at bounding box center [1175, 256] width 15 height 15
checkbox input "false"
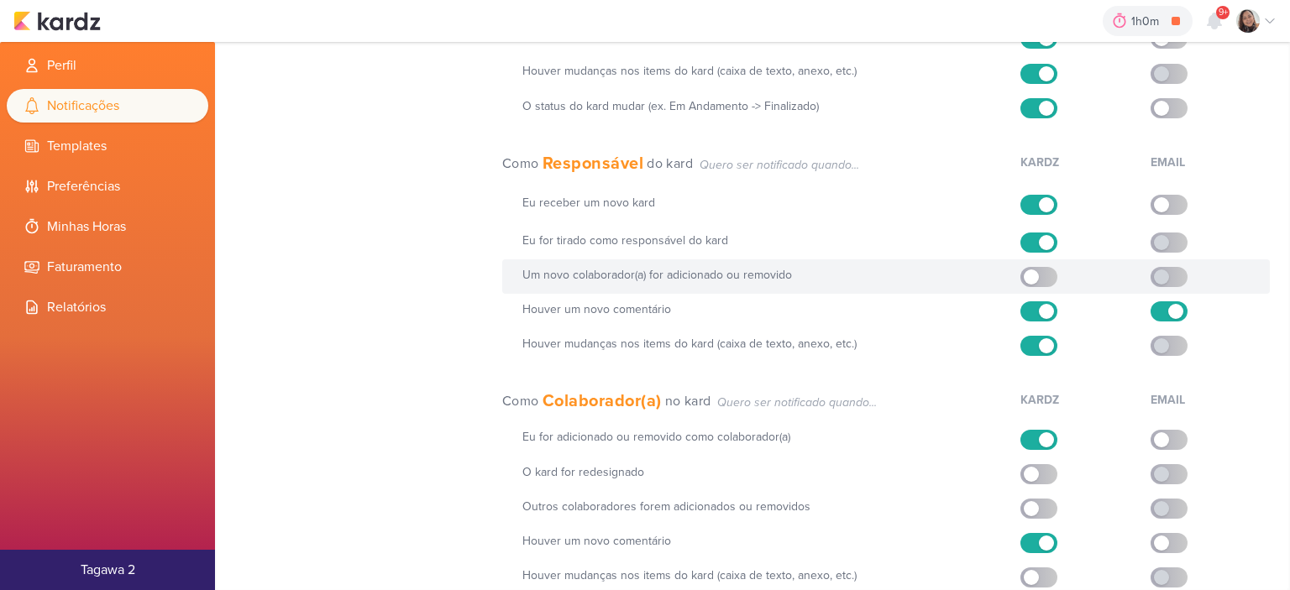
scroll to position [168, 0]
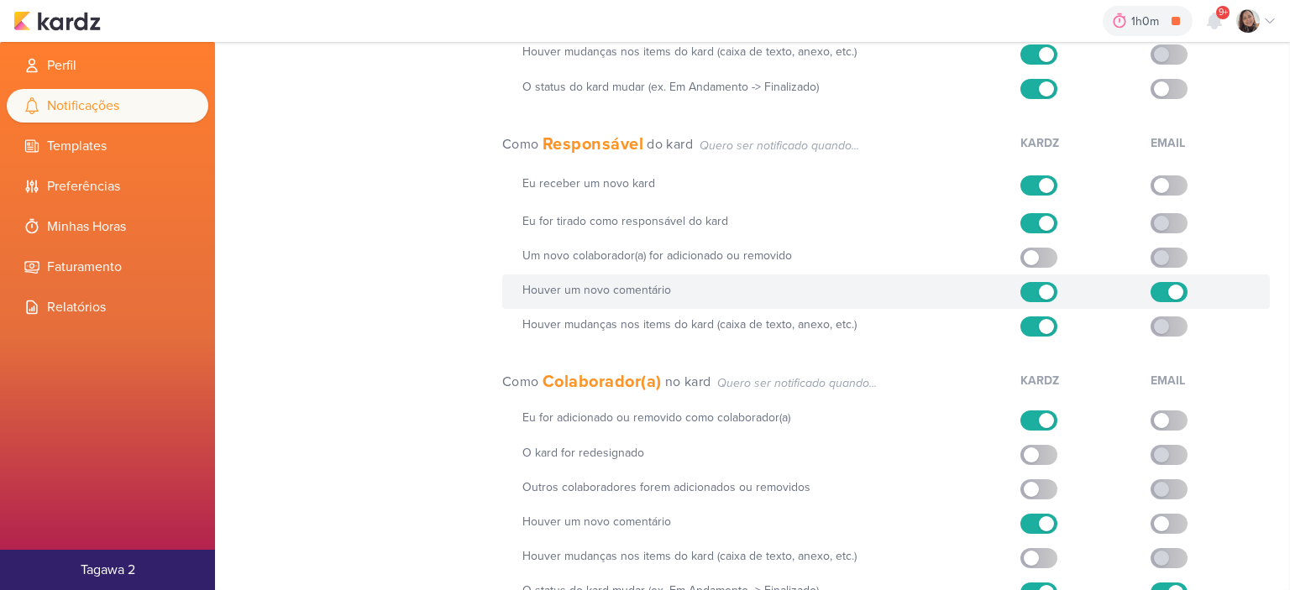
click at [1150, 294] on label at bounding box center [1168, 292] width 37 height 20
click at [1168, 294] on input "checkbox" at bounding box center [1175, 292] width 15 height 15
checkbox input "false"
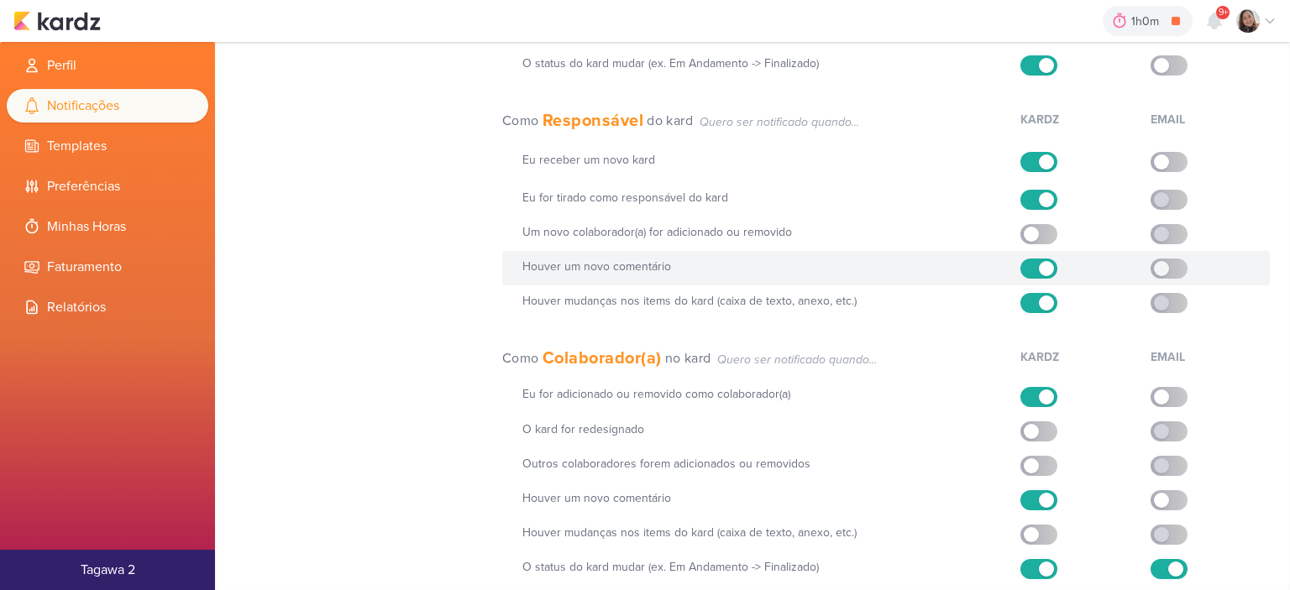
scroll to position [231, 0]
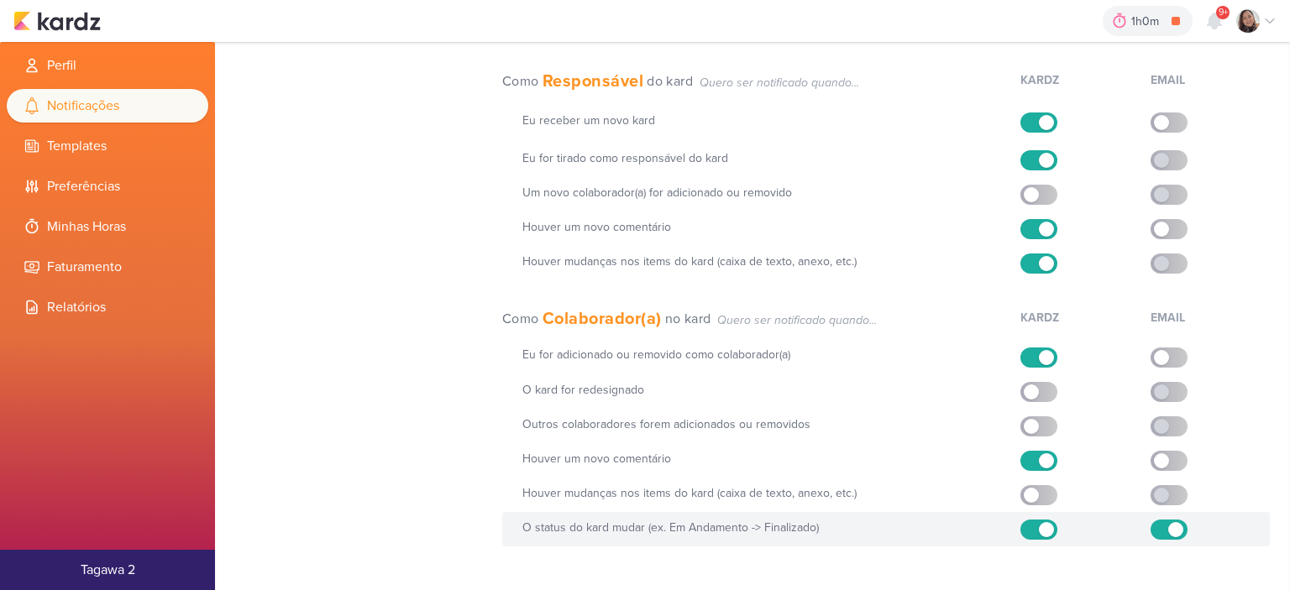
click at [1150, 532] on label at bounding box center [1168, 530] width 37 height 20
click at [1168, 532] on input "checkbox" at bounding box center [1175, 529] width 15 height 15
checkbox input "false"
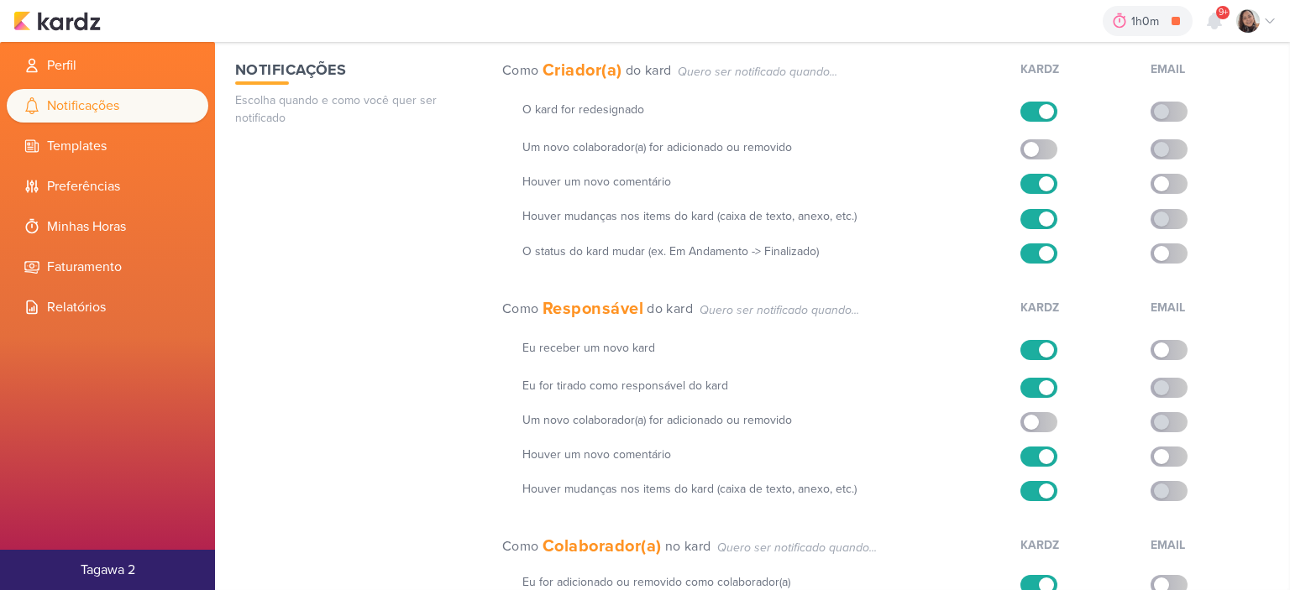
scroll to position [0, 0]
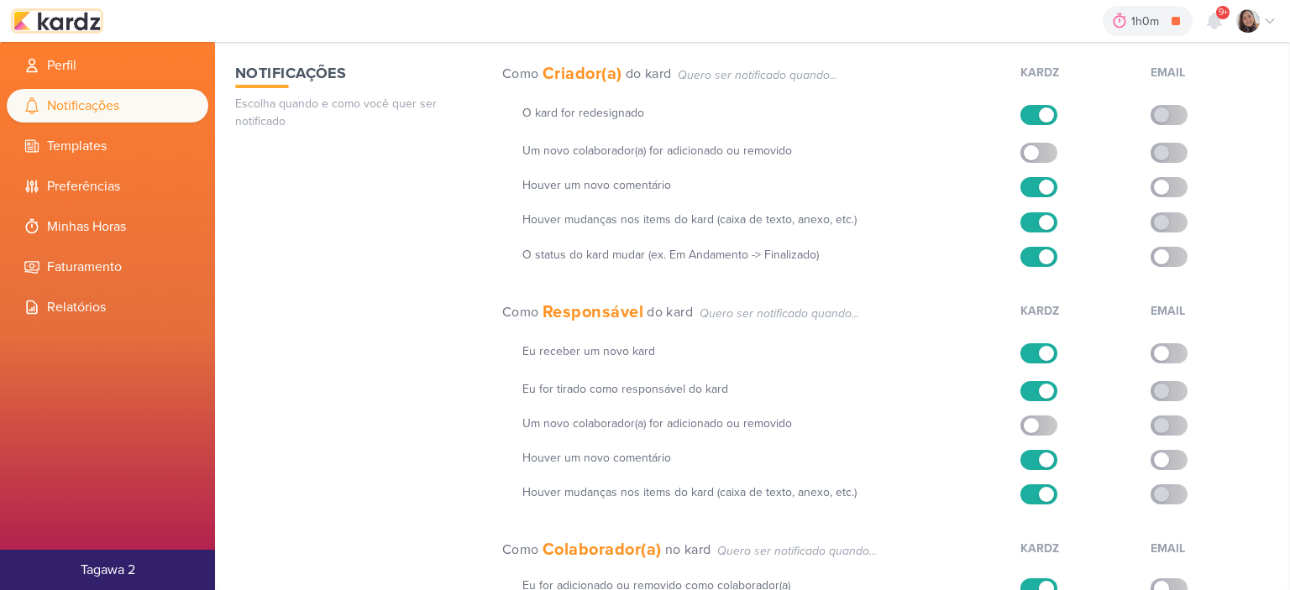
click at [91, 24] on img at bounding box center [56, 21] width 87 height 20
